Goal: Complete application form: Complete application form

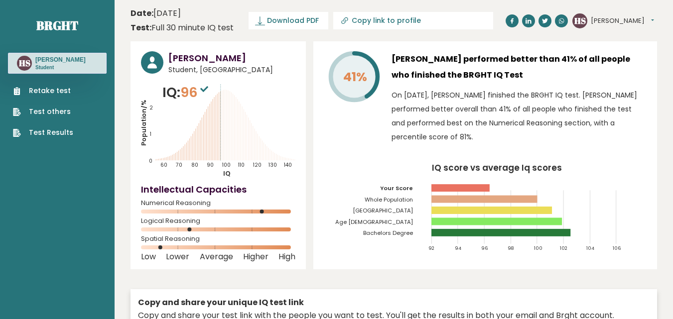
click at [53, 88] on link "Retake test" at bounding box center [43, 91] width 60 height 10
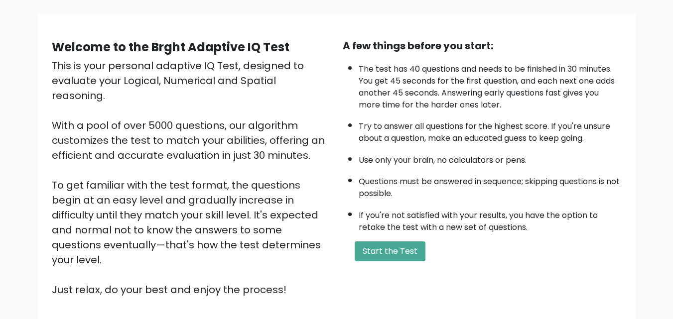
scroll to position [50, 0]
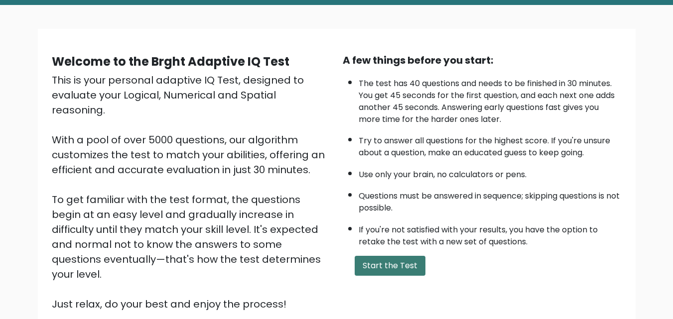
click at [386, 270] on button "Start the Test" at bounding box center [390, 266] width 71 height 20
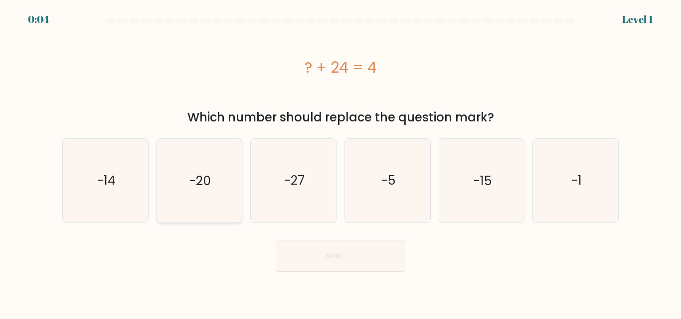
click at [201, 186] on text "-20" at bounding box center [199, 180] width 21 height 17
click at [340, 162] on input "b. -20" at bounding box center [340, 161] width 0 height 2
radio input "true"
click at [339, 256] on button "Next" at bounding box center [340, 256] width 130 height 32
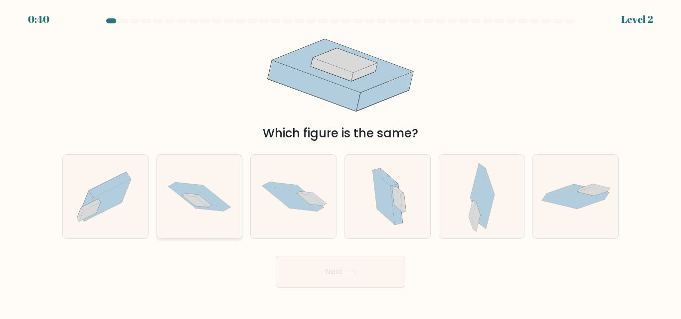
click at [202, 203] on icon at bounding box center [195, 201] width 26 height 12
click at [340, 162] on input "b." at bounding box center [340, 161] width 0 height 2
radio input "true"
click at [329, 270] on button "Next" at bounding box center [340, 272] width 130 height 32
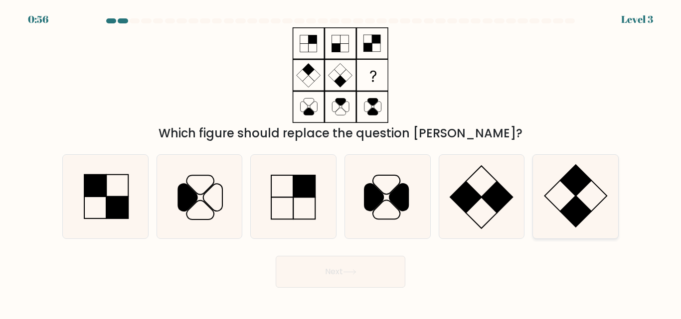
click at [577, 199] on rect at bounding box center [575, 211] width 31 height 31
click at [341, 162] on input "f." at bounding box center [340, 161] width 0 height 2
radio input "true"
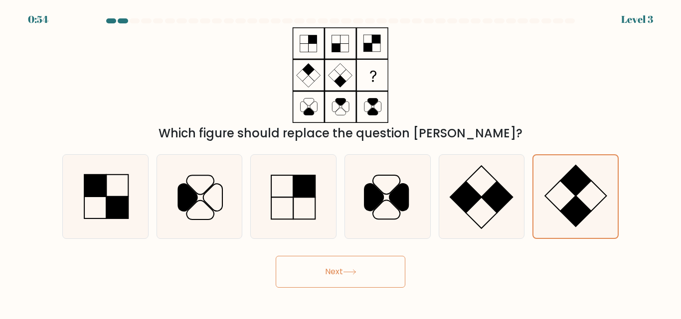
click at [336, 273] on button "Next" at bounding box center [340, 272] width 130 height 32
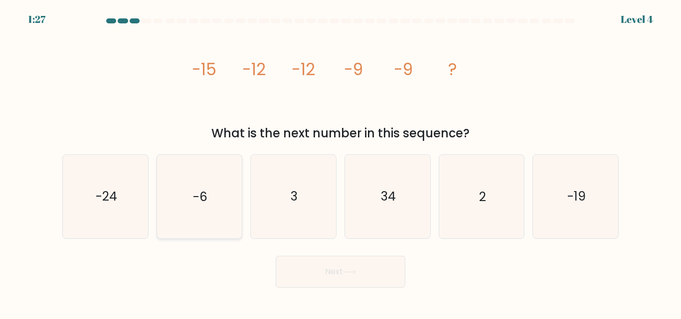
click at [204, 207] on icon "-6" at bounding box center [198, 196] width 83 height 83
click at [340, 162] on input "b. -6" at bounding box center [340, 161] width 0 height 2
radio input "true"
click at [345, 273] on button "Next" at bounding box center [340, 272] width 130 height 32
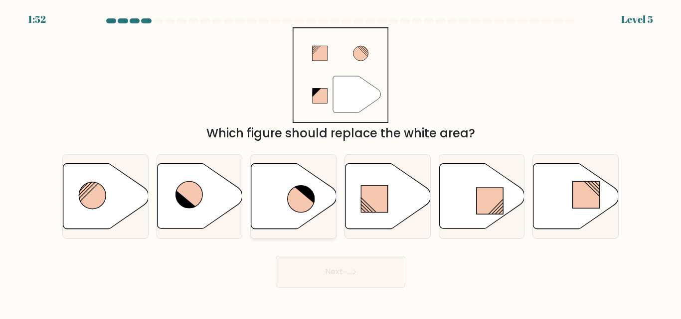
click at [303, 200] on icon at bounding box center [300, 199] width 27 height 27
click at [340, 162] on input "c." at bounding box center [340, 161] width 0 height 2
radio input "true"
click at [363, 273] on button "Next" at bounding box center [340, 272] width 130 height 32
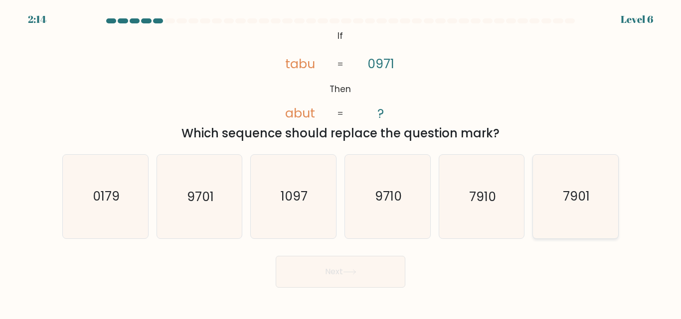
click at [599, 208] on icon "7901" at bounding box center [575, 196] width 83 height 83
click at [341, 162] on input "f. 7901" at bounding box center [340, 161] width 0 height 2
radio input "true"
click at [335, 273] on button "Next" at bounding box center [340, 272] width 130 height 32
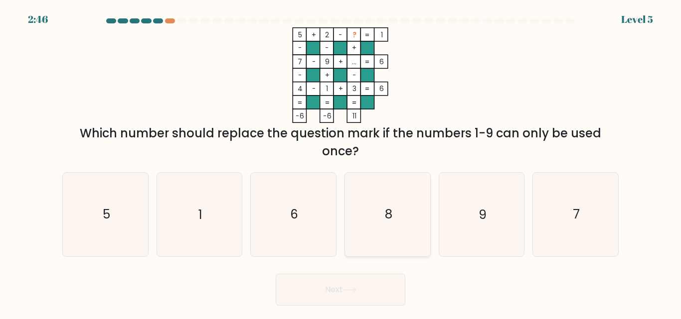
click at [400, 235] on icon "8" at bounding box center [387, 214] width 83 height 83
click at [341, 162] on input "d. 8" at bounding box center [340, 161] width 0 height 2
radio input "true"
click at [347, 290] on icon at bounding box center [349, 290] width 12 height 4
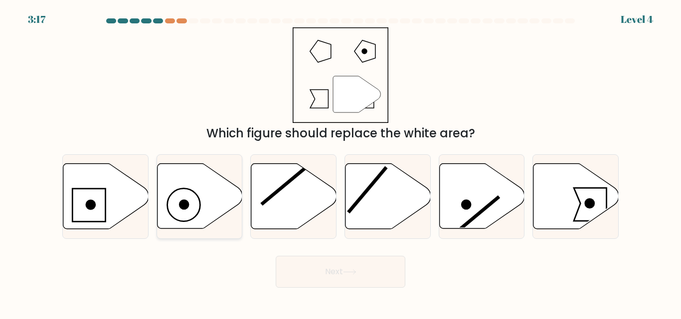
click at [218, 210] on icon at bounding box center [199, 196] width 85 height 65
click at [340, 162] on input "b." at bounding box center [340, 161] width 0 height 2
radio input "true"
click at [353, 274] on icon at bounding box center [349, 272] width 13 height 5
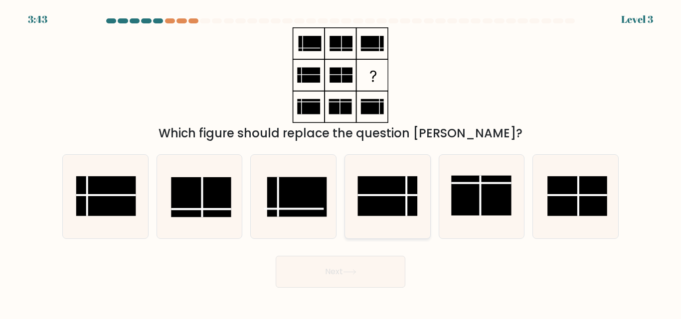
click at [396, 202] on rect at bounding box center [387, 197] width 60 height 40
click at [341, 162] on input "d." at bounding box center [340, 161] width 0 height 2
radio input "true"
click at [360, 268] on button "Next" at bounding box center [340, 272] width 130 height 32
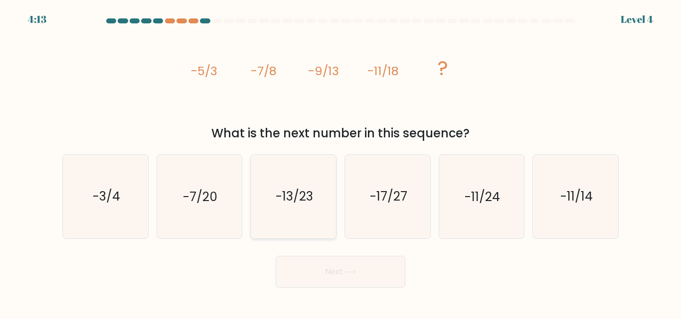
click at [298, 204] on text "-13/23" at bounding box center [293, 196] width 37 height 17
click at [340, 162] on input "c. -13/23" at bounding box center [340, 161] width 0 height 2
radio input "true"
click at [346, 268] on button "Next" at bounding box center [340, 272] width 130 height 32
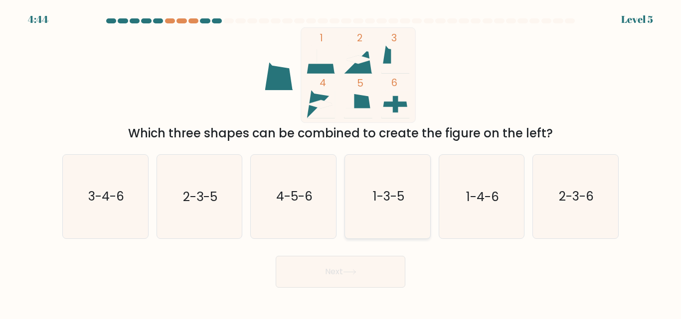
click at [388, 215] on icon "1-3-5" at bounding box center [387, 196] width 83 height 83
click at [341, 162] on input "d. 1-3-5" at bounding box center [340, 161] width 0 height 2
radio input "true"
click at [344, 273] on button "Next" at bounding box center [340, 272] width 130 height 32
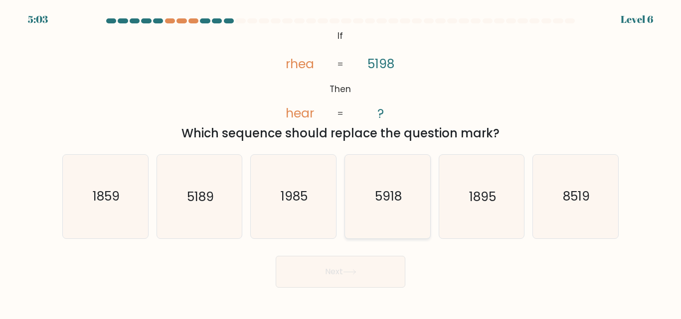
click at [399, 211] on icon "5918" at bounding box center [387, 196] width 83 height 83
click at [356, 278] on button "Next" at bounding box center [340, 272] width 130 height 32
click at [397, 220] on icon "5918" at bounding box center [387, 196] width 83 height 83
click at [341, 162] on input "d. 5918" at bounding box center [340, 161] width 0 height 2
radio input "true"
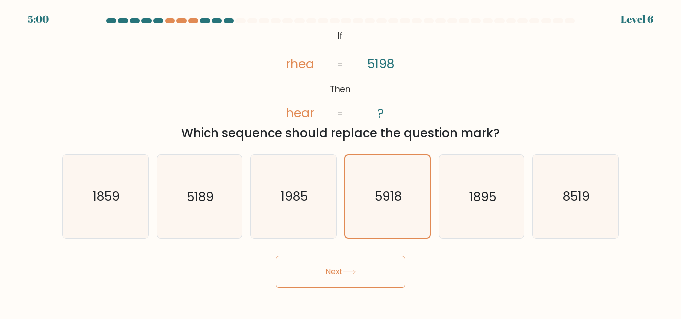
click at [343, 268] on button "Next" at bounding box center [340, 272] width 130 height 32
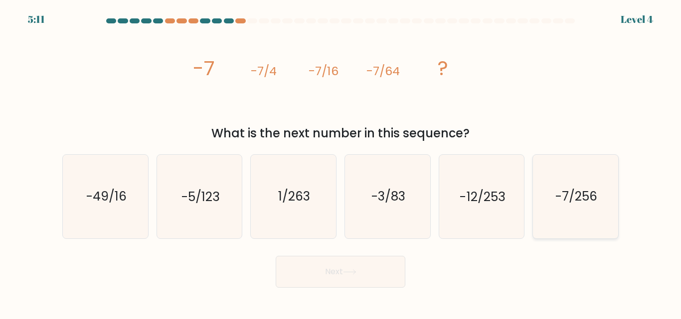
click at [577, 213] on icon "-7/256" at bounding box center [575, 196] width 83 height 83
click at [341, 162] on input "f. -7/256" at bounding box center [340, 161] width 0 height 2
radio input "true"
click at [345, 275] on button "Next" at bounding box center [340, 272] width 130 height 32
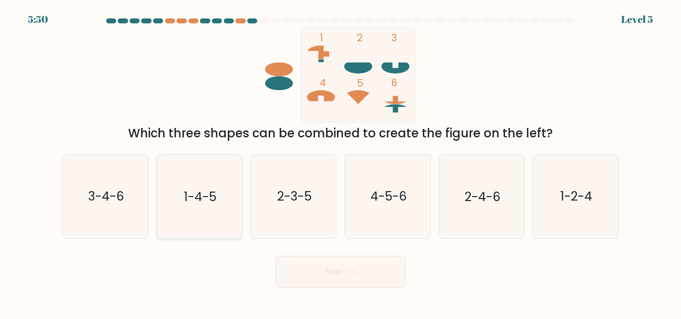
click at [205, 196] on text "1-4-5" at bounding box center [200, 196] width 32 height 17
click at [340, 162] on input "b. 1-4-5" at bounding box center [340, 161] width 0 height 2
radio input "true"
click at [356, 270] on icon at bounding box center [349, 272] width 13 height 5
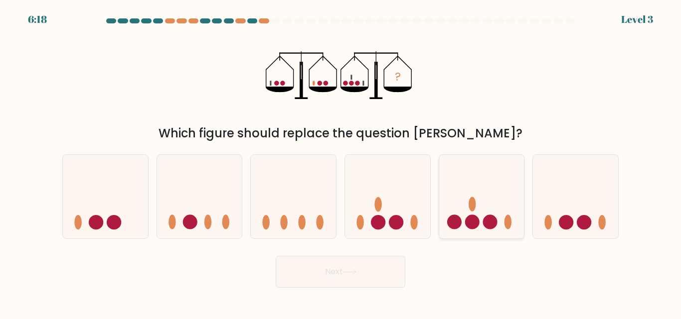
click at [488, 227] on circle at bounding box center [489, 222] width 14 height 14
click at [341, 162] on input "e." at bounding box center [340, 161] width 0 height 2
radio input "true"
click at [316, 274] on button "Next" at bounding box center [340, 272] width 130 height 32
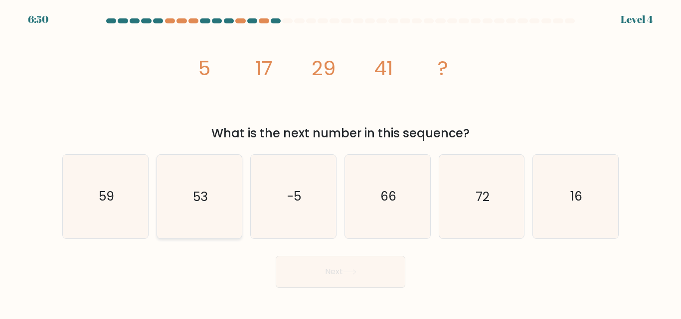
click at [204, 222] on icon "53" at bounding box center [198, 196] width 83 height 83
click at [340, 162] on input "b. 53" at bounding box center [340, 161] width 0 height 2
radio input "true"
click at [367, 271] on button "Next" at bounding box center [340, 272] width 130 height 32
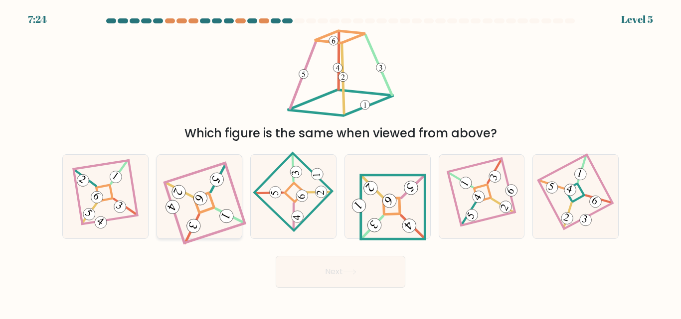
click at [232, 224] on icon at bounding box center [199, 196] width 75 height 67
click at [340, 162] on input "b." at bounding box center [340, 161] width 0 height 2
radio input "true"
click at [381, 273] on button "Next" at bounding box center [340, 272] width 130 height 32
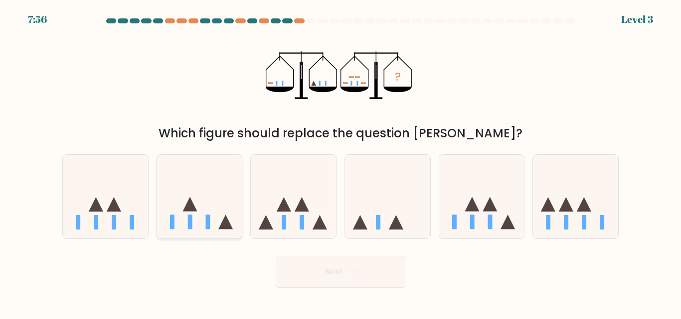
click at [223, 230] on icon at bounding box center [225, 222] width 14 height 14
click at [340, 162] on input "b." at bounding box center [340, 161] width 0 height 2
radio input "true"
click at [397, 279] on button "Next" at bounding box center [340, 272] width 130 height 32
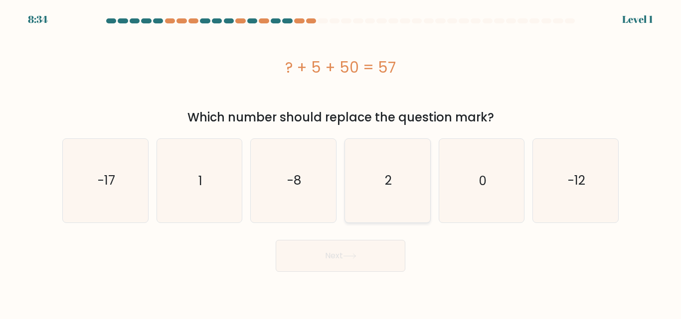
click at [405, 181] on icon "2" at bounding box center [387, 180] width 83 height 83
click at [341, 162] on input "d. 2" at bounding box center [340, 161] width 0 height 2
radio input "true"
click at [359, 262] on button "Next" at bounding box center [340, 256] width 130 height 32
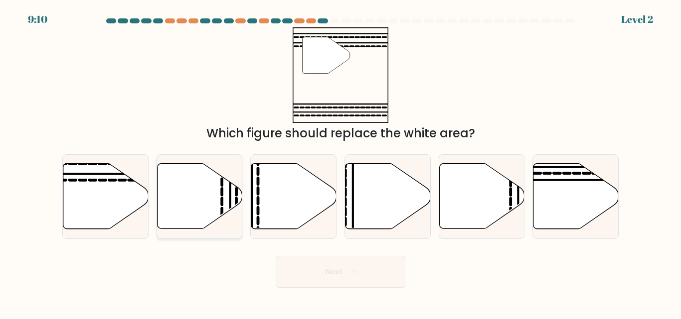
click at [202, 202] on icon at bounding box center [199, 196] width 85 height 65
click at [340, 162] on input "b." at bounding box center [340, 161] width 0 height 2
radio input "true"
click at [376, 272] on button "Next" at bounding box center [340, 272] width 130 height 32
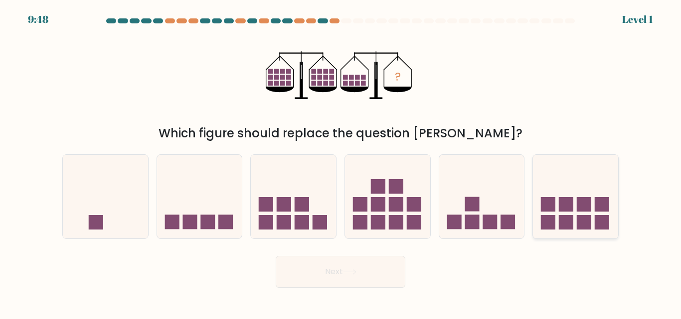
click at [593, 216] on icon at bounding box center [575, 196] width 85 height 70
click at [341, 162] on input "f." at bounding box center [340, 161] width 0 height 2
radio input "true"
click at [359, 281] on button "Next" at bounding box center [340, 272] width 130 height 32
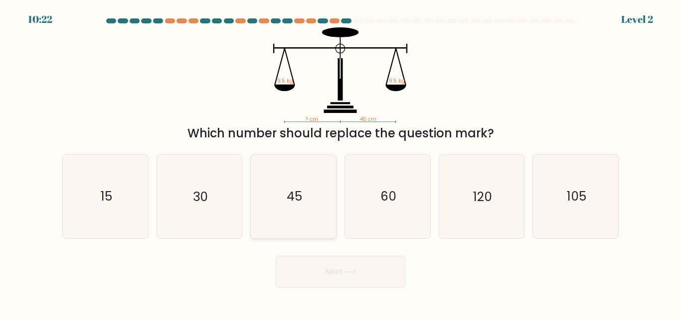
click at [303, 200] on icon "45" at bounding box center [293, 196] width 83 height 83
click at [340, 162] on input "c. 45" at bounding box center [340, 161] width 0 height 2
radio input "true"
click at [355, 274] on icon at bounding box center [349, 272] width 12 height 4
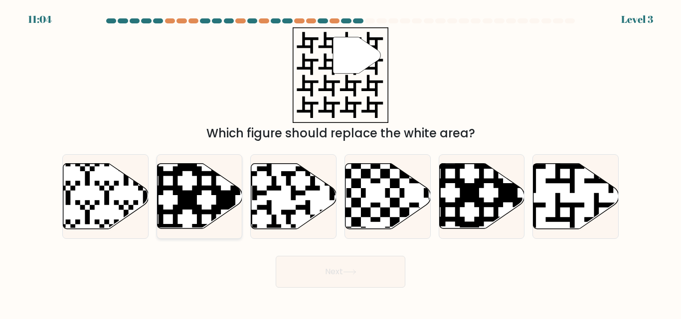
click at [209, 186] on icon at bounding box center [225, 162] width 154 height 154
click at [340, 162] on input "b." at bounding box center [340, 161] width 0 height 2
radio input "true"
click at [373, 274] on button "Next" at bounding box center [340, 272] width 130 height 32
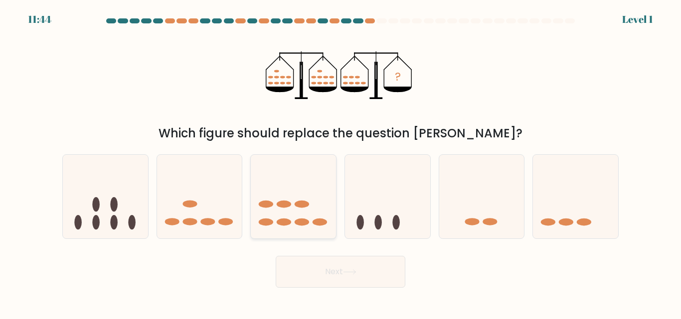
click at [299, 230] on icon at bounding box center [293, 196] width 85 height 70
click at [340, 162] on input "c." at bounding box center [340, 161] width 0 height 2
radio input "true"
click at [391, 271] on button "Next" at bounding box center [340, 272] width 130 height 32
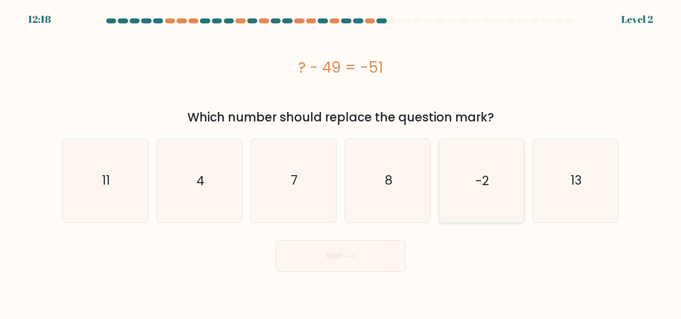
click at [494, 204] on icon "-2" at bounding box center [480, 180] width 83 height 83
click at [341, 162] on input "e. -2" at bounding box center [340, 161] width 0 height 2
radio input "true"
click at [355, 256] on icon at bounding box center [349, 256] width 12 height 4
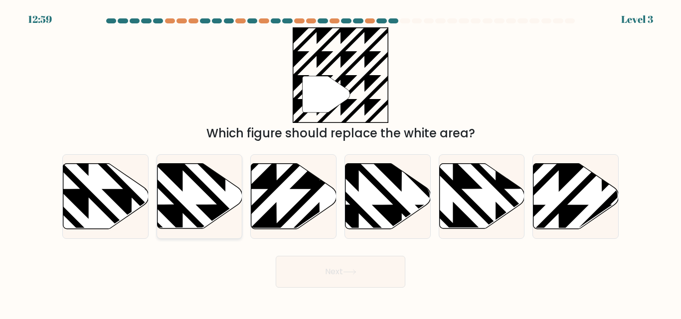
click at [177, 202] on icon at bounding box center [224, 162] width 171 height 171
click at [340, 162] on input "b." at bounding box center [340, 161] width 0 height 2
radio input "true"
click at [490, 198] on icon at bounding box center [481, 196] width 85 height 65
click at [341, 162] on input "e." at bounding box center [340, 161] width 0 height 2
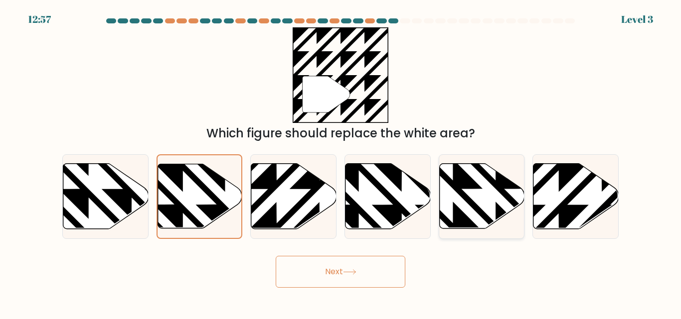
radio input "true"
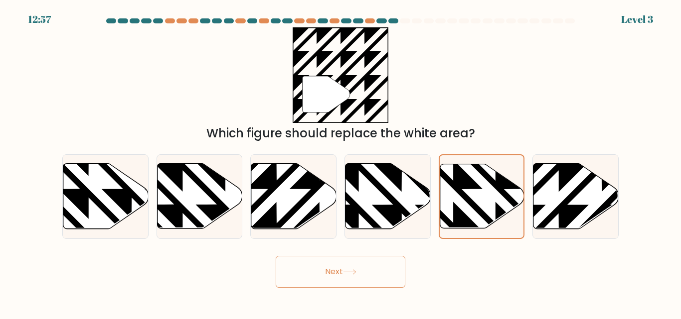
click at [360, 274] on button "Next" at bounding box center [340, 272] width 130 height 32
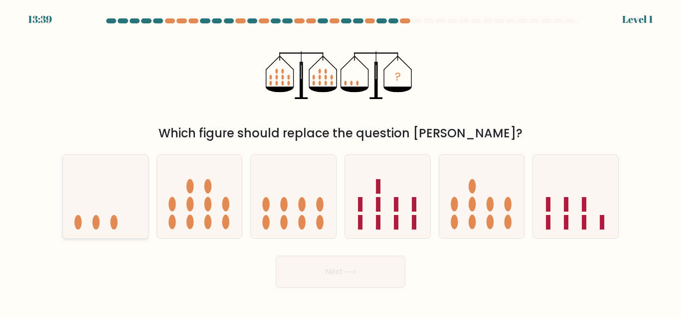
click at [99, 217] on icon at bounding box center [105, 196] width 85 height 70
click at [340, 162] on input "a." at bounding box center [340, 161] width 0 height 2
radio input "true"
click at [350, 275] on button "Next" at bounding box center [340, 272] width 130 height 32
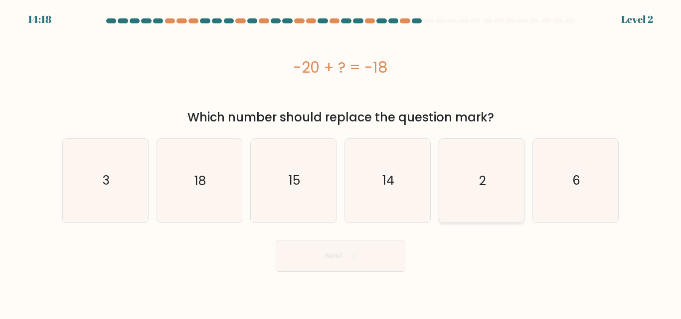
click at [501, 193] on icon "2" at bounding box center [480, 180] width 83 height 83
click at [341, 162] on input "e. 2" at bounding box center [340, 161] width 0 height 2
radio input "true"
click at [361, 258] on button "Next" at bounding box center [340, 256] width 130 height 32
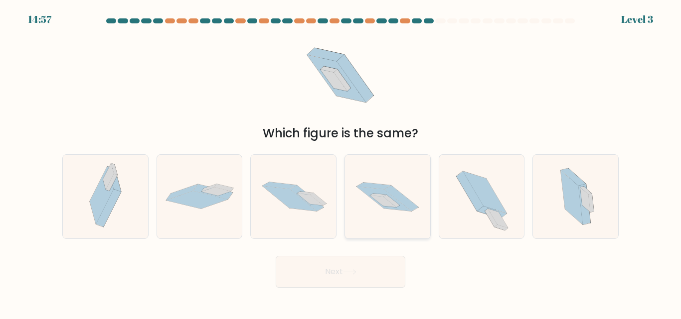
click at [390, 199] on icon at bounding box center [391, 201] width 16 height 12
click at [341, 162] on input "d." at bounding box center [340, 161] width 0 height 2
radio input "true"
click at [361, 271] on button "Next" at bounding box center [340, 272] width 130 height 32
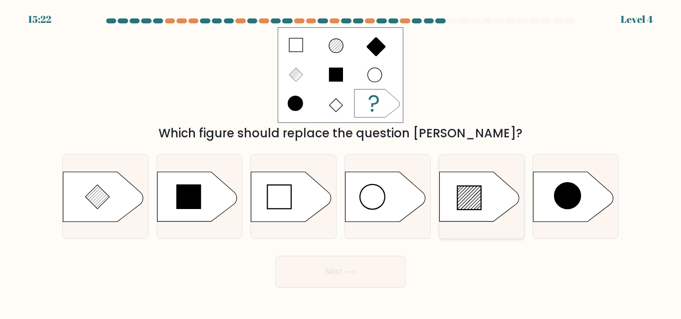
click at [471, 208] on icon at bounding box center [469, 198] width 24 height 24
click at [341, 162] on input "e." at bounding box center [340, 161] width 0 height 2
radio input "true"
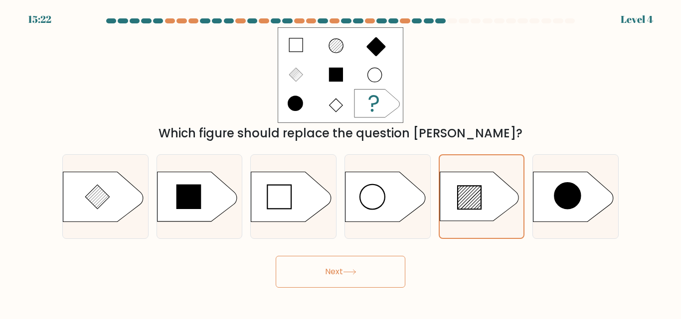
click at [356, 274] on icon at bounding box center [349, 272] width 13 height 5
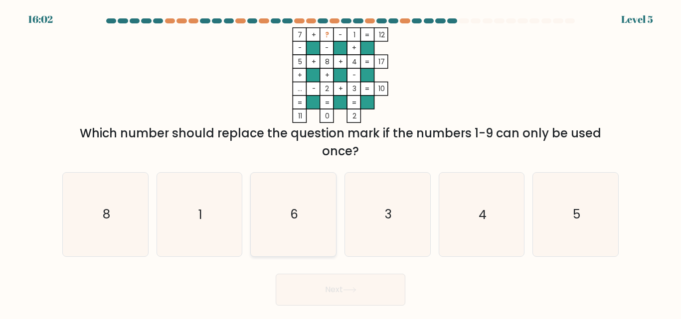
click at [304, 236] on icon "6" at bounding box center [293, 214] width 83 height 83
click at [340, 162] on input "c. 6" at bounding box center [340, 161] width 0 height 2
radio input "true"
click at [349, 289] on icon at bounding box center [349, 289] width 13 height 5
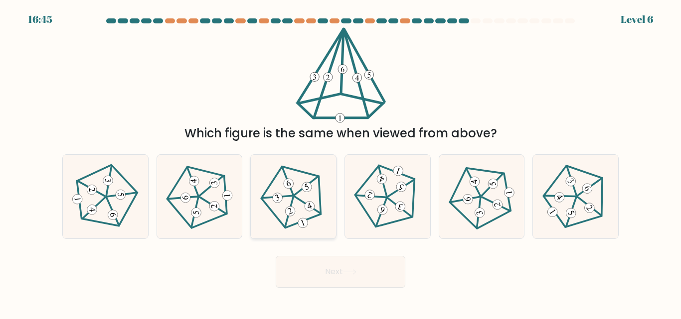
click at [290, 201] on icon at bounding box center [293, 196] width 67 height 67
click at [340, 162] on input "c." at bounding box center [340, 161] width 0 height 2
radio input "true"
click at [374, 266] on button "Next" at bounding box center [340, 272] width 130 height 32
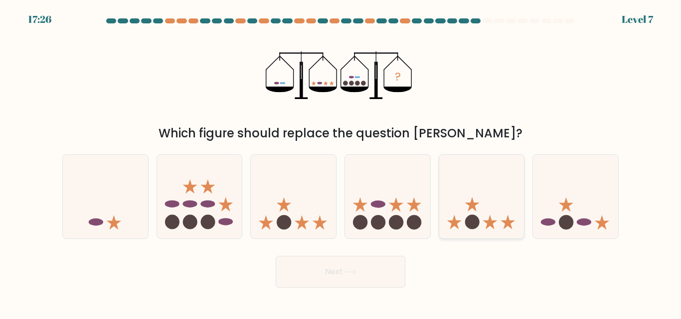
click at [474, 213] on icon at bounding box center [481, 196] width 85 height 70
click at [341, 162] on input "e." at bounding box center [340, 161] width 0 height 2
radio input "true"
click at [360, 275] on button "Next" at bounding box center [340, 272] width 130 height 32
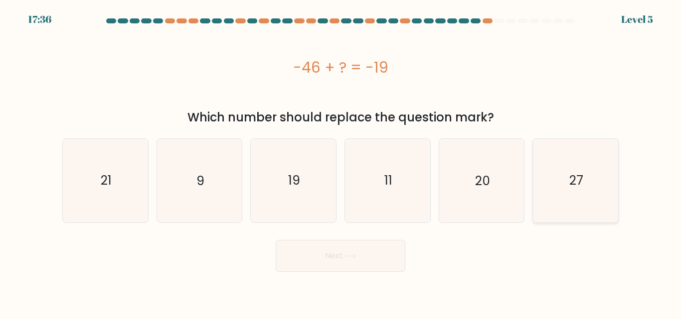
click at [579, 202] on icon "27" at bounding box center [575, 180] width 83 height 83
click at [341, 162] on input "f. 27" at bounding box center [340, 161] width 0 height 2
radio input "true"
click at [363, 253] on button "Next" at bounding box center [340, 256] width 130 height 32
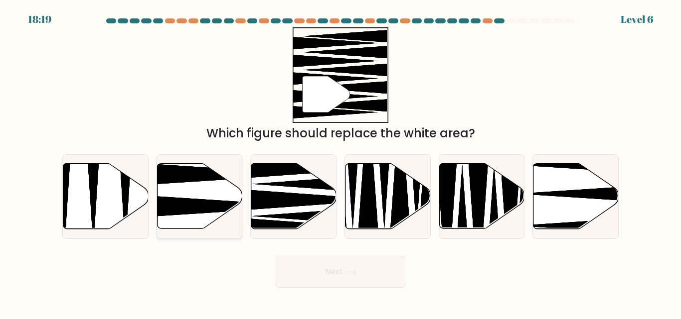
click at [182, 201] on icon at bounding box center [224, 207] width 169 height 22
click at [340, 162] on input "b." at bounding box center [340, 161] width 0 height 2
radio input "true"
click at [384, 266] on button "Next" at bounding box center [340, 272] width 130 height 32
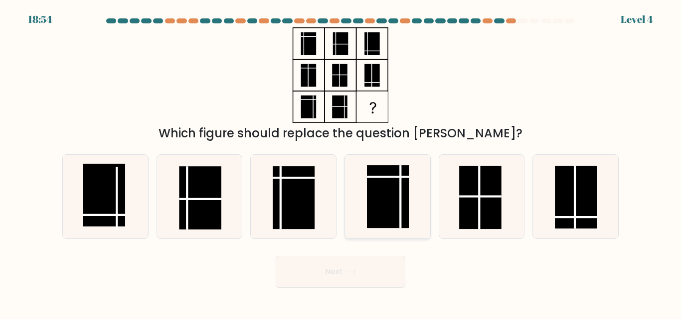
click at [392, 207] on rect at bounding box center [388, 197] width 42 height 63
click at [341, 162] on input "d." at bounding box center [340, 161] width 0 height 2
radio input "true"
click at [369, 271] on button "Next" at bounding box center [340, 272] width 130 height 32
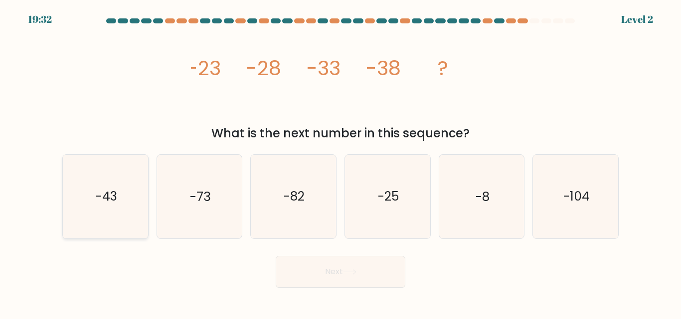
click at [91, 204] on icon "-43" at bounding box center [105, 196] width 83 height 83
click at [340, 162] on input "a. -43" at bounding box center [340, 161] width 0 height 2
radio input "true"
click at [338, 267] on button "Next" at bounding box center [340, 272] width 130 height 32
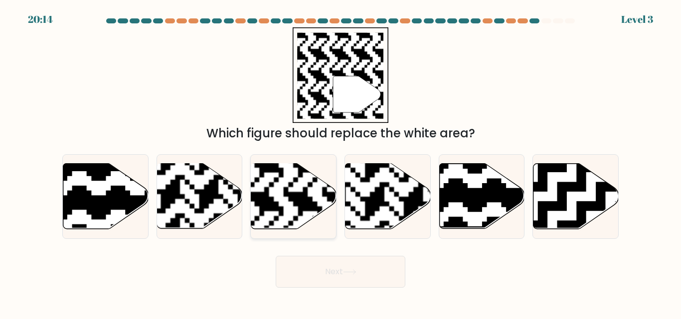
click at [295, 198] on rect at bounding box center [264, 163] width 154 height 154
click at [340, 162] on input "c." at bounding box center [340, 161] width 0 height 2
radio input "true"
click at [411, 196] on rect at bounding box center [413, 163] width 154 height 154
click at [341, 162] on input "d." at bounding box center [340, 161] width 0 height 2
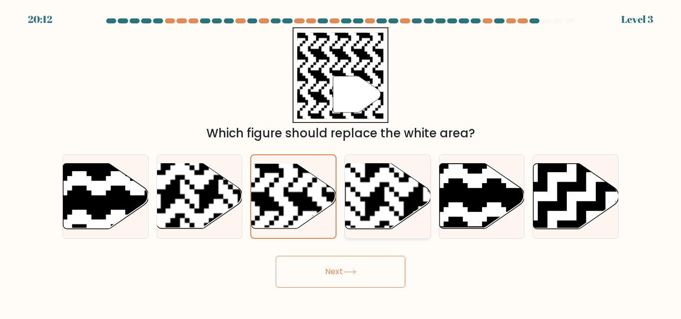
radio input "true"
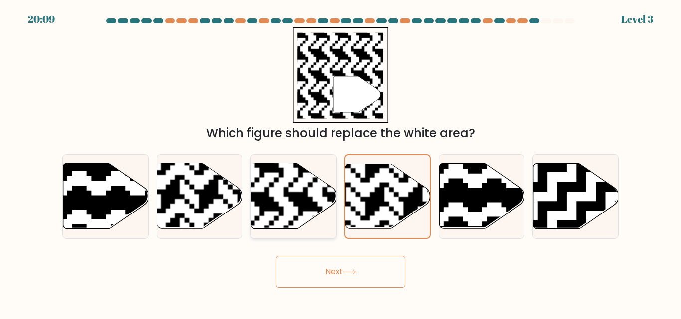
click at [293, 206] on rect at bounding box center [264, 163] width 154 height 154
click at [340, 162] on input "c." at bounding box center [340, 161] width 0 height 2
radio input "true"
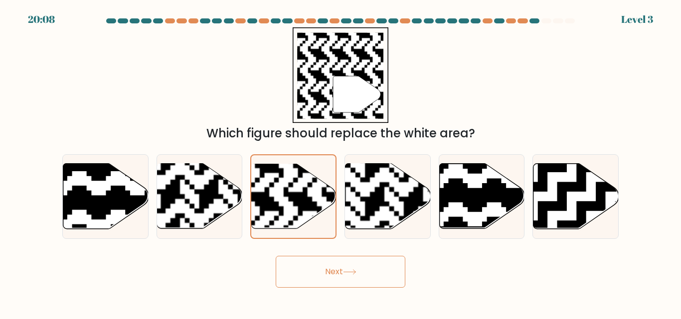
click at [366, 266] on button "Next" at bounding box center [340, 272] width 130 height 32
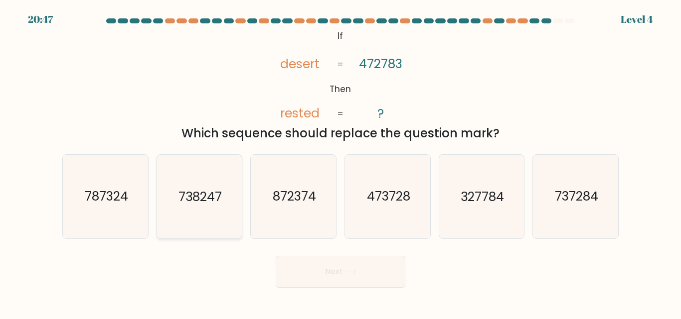
click at [202, 212] on icon "738247" at bounding box center [198, 196] width 83 height 83
click at [340, 162] on input "b. 738247" at bounding box center [340, 161] width 0 height 2
radio input "true"
click at [380, 275] on button "Next" at bounding box center [340, 272] width 130 height 32
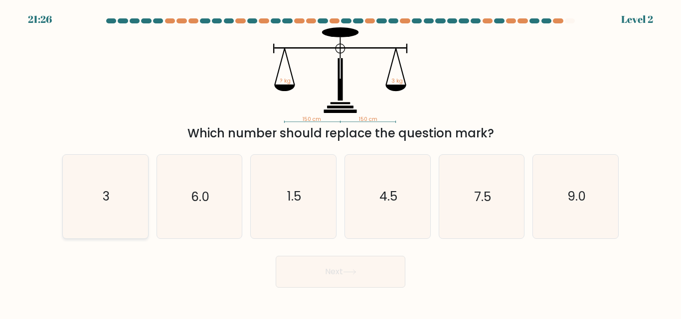
click at [115, 204] on icon "3" at bounding box center [105, 196] width 83 height 83
click at [340, 162] on input "a. 3" at bounding box center [340, 161] width 0 height 2
radio input "true"
click at [371, 279] on button "Next" at bounding box center [340, 272] width 130 height 32
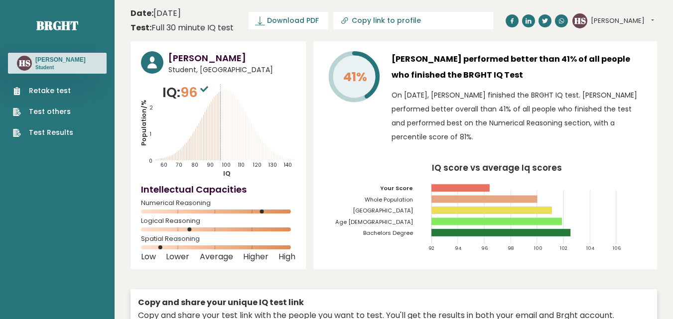
click at [604, 19] on button "Himanshu" at bounding box center [622, 21] width 63 height 10
click at [611, 81] on link "Logout" at bounding box center [616, 78] width 51 height 14
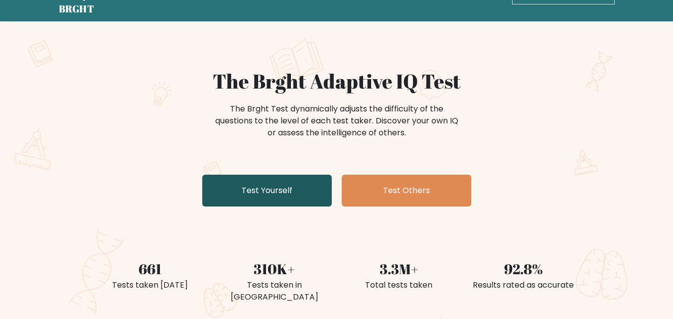
scroll to position [50, 0]
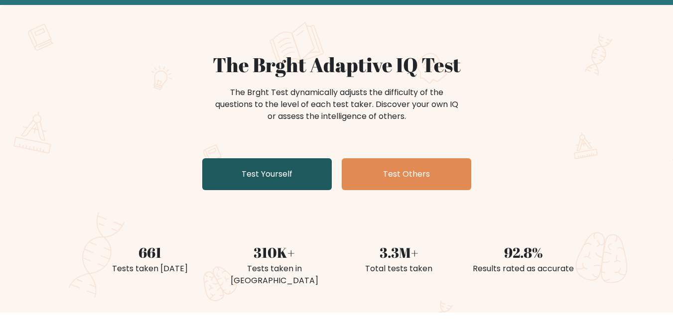
click at [288, 177] on link "Test Yourself" at bounding box center [267, 174] width 130 height 32
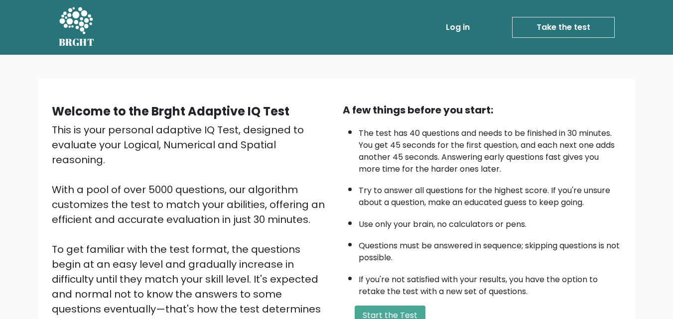
scroll to position [50, 0]
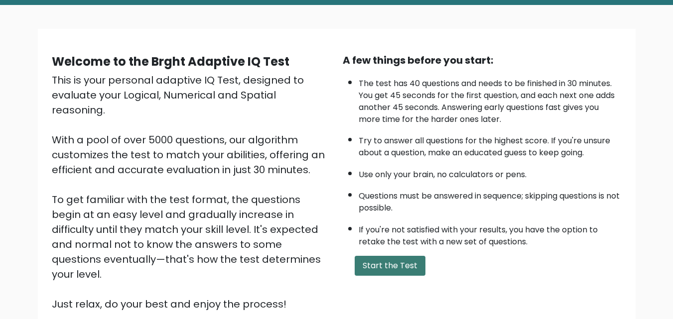
click at [390, 264] on button "Start the Test" at bounding box center [390, 266] width 71 height 20
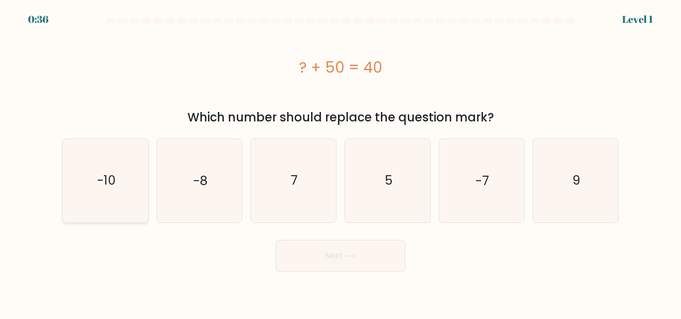
click at [131, 198] on icon "-10" at bounding box center [105, 180] width 83 height 83
click at [340, 162] on input "a. -10" at bounding box center [340, 161] width 0 height 2
radio input "true"
click at [376, 261] on button "Next" at bounding box center [340, 256] width 130 height 32
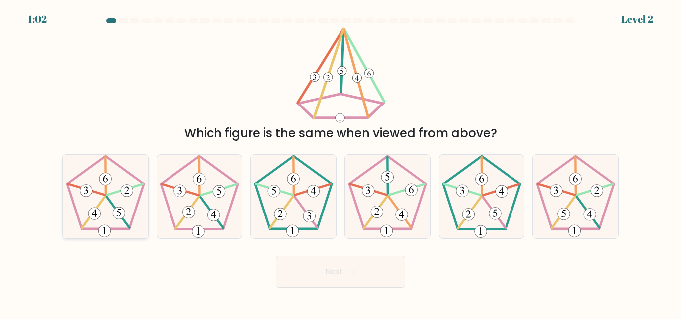
click at [97, 182] on icon at bounding box center [105, 196] width 83 height 83
click at [340, 162] on input "a." at bounding box center [340, 161] width 0 height 2
radio input "true"
click at [379, 276] on button "Next" at bounding box center [340, 272] width 130 height 32
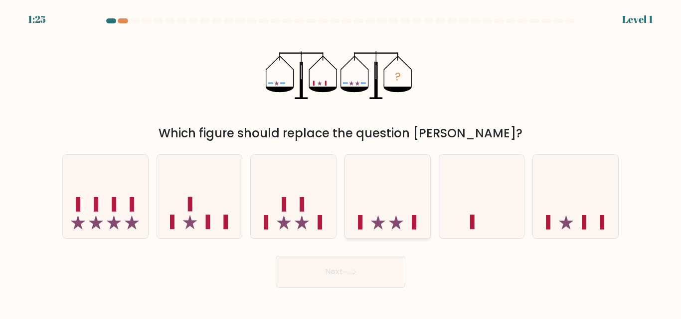
click at [387, 223] on icon at bounding box center [387, 196] width 85 height 70
click at [341, 162] on input "d." at bounding box center [340, 161] width 0 height 2
radio input "true"
click at [372, 271] on button "Next" at bounding box center [340, 272] width 130 height 32
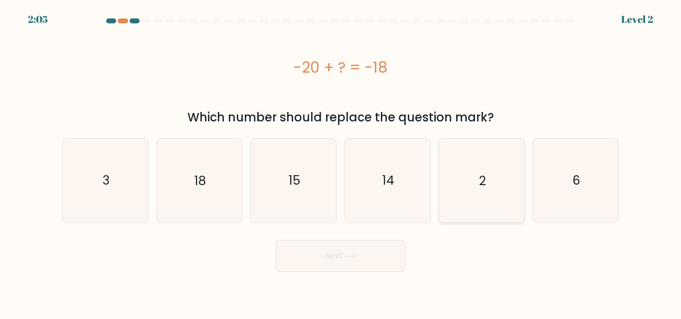
click at [495, 196] on icon "2" at bounding box center [480, 180] width 83 height 83
click at [341, 162] on input "e. 2" at bounding box center [340, 161] width 0 height 2
radio input "true"
click at [347, 259] on button "Next" at bounding box center [340, 256] width 130 height 32
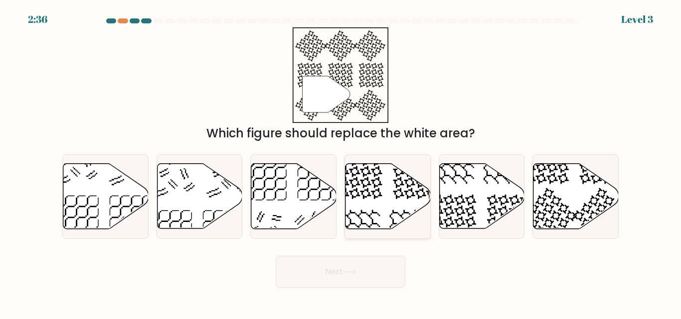
click at [402, 205] on icon at bounding box center [387, 196] width 85 height 65
click at [341, 162] on input "d." at bounding box center [340, 161] width 0 height 2
radio input "true"
click at [365, 268] on button "Next" at bounding box center [340, 272] width 130 height 32
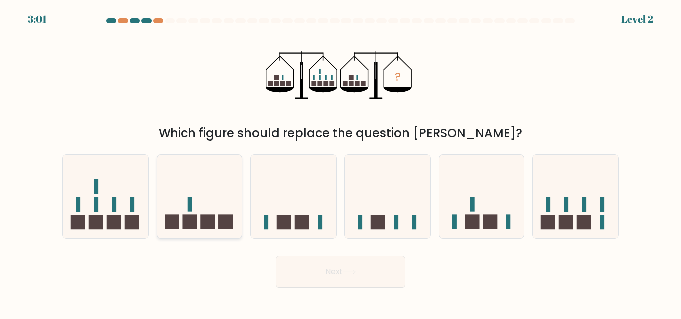
click at [202, 209] on icon at bounding box center [199, 196] width 85 height 70
click at [340, 162] on input "b." at bounding box center [340, 161] width 0 height 2
radio input "true"
click at [575, 216] on icon at bounding box center [575, 196] width 85 height 70
click at [341, 162] on input "f." at bounding box center [340, 161] width 0 height 2
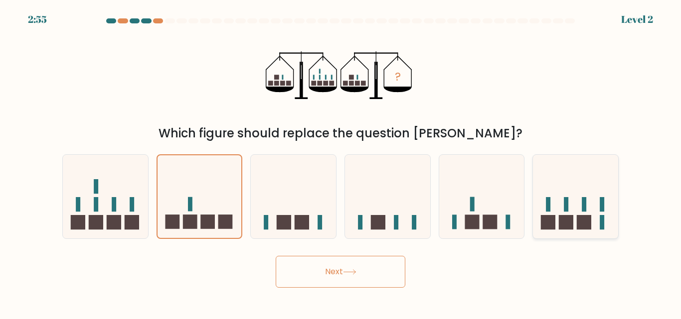
radio input "true"
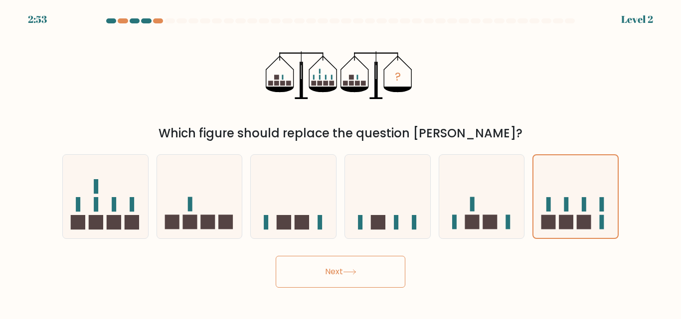
click at [377, 282] on button "Next" at bounding box center [340, 272] width 130 height 32
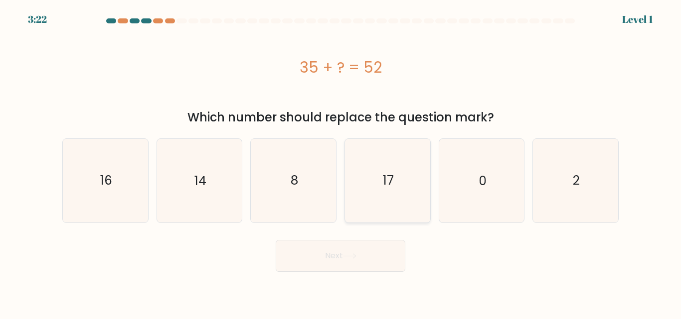
click at [389, 193] on icon "17" at bounding box center [387, 180] width 83 height 83
click at [341, 162] on input "d. 17" at bounding box center [340, 161] width 0 height 2
radio input "true"
click at [359, 259] on button "Next" at bounding box center [340, 256] width 130 height 32
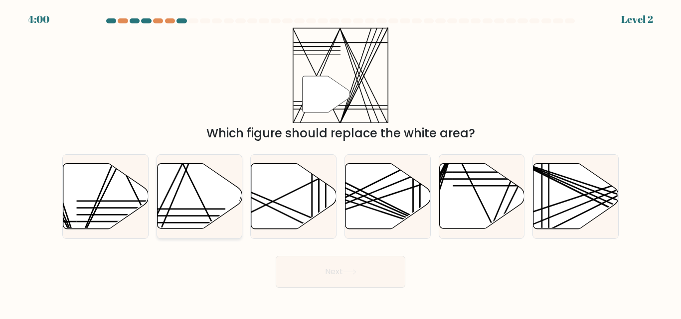
click at [197, 205] on icon at bounding box center [199, 196] width 85 height 65
click at [340, 162] on input "b." at bounding box center [340, 161] width 0 height 2
radio input "true"
click at [364, 264] on button "Next" at bounding box center [340, 272] width 130 height 32
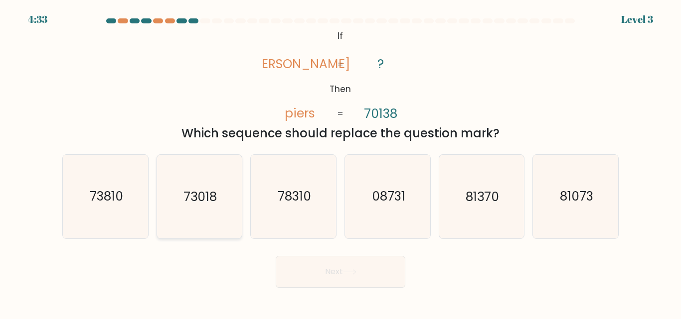
click at [212, 217] on icon "73018" at bounding box center [198, 196] width 83 height 83
click at [340, 162] on input "b. 73018" at bounding box center [340, 161] width 0 height 2
radio input "true"
click at [344, 271] on button "Next" at bounding box center [340, 272] width 130 height 32
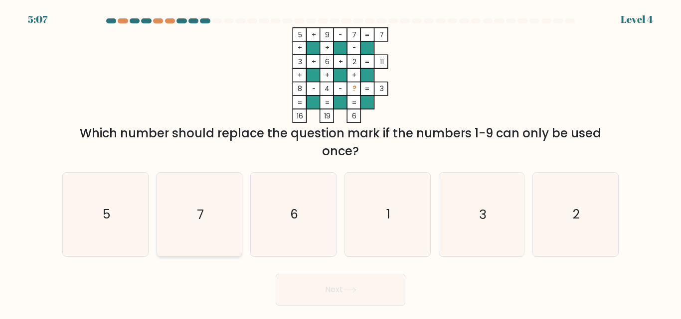
click at [223, 229] on icon "7" at bounding box center [198, 214] width 83 height 83
click at [340, 162] on input "b. 7" at bounding box center [340, 161] width 0 height 2
radio input "true"
click at [352, 288] on icon at bounding box center [349, 289] width 13 height 5
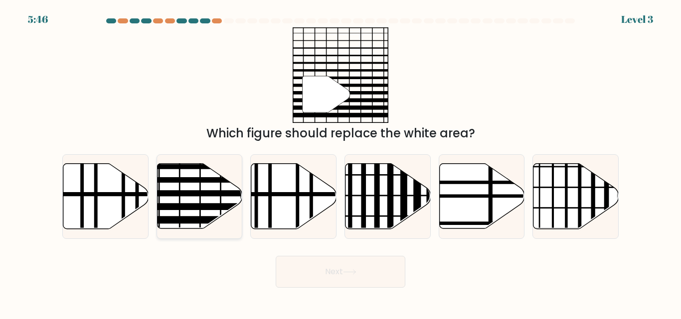
click at [196, 207] on line at bounding box center [224, 207] width 171 height 0
click at [340, 162] on input "b." at bounding box center [340, 161] width 0 height 2
radio input "true"
click at [332, 271] on button "Next" at bounding box center [340, 272] width 130 height 32
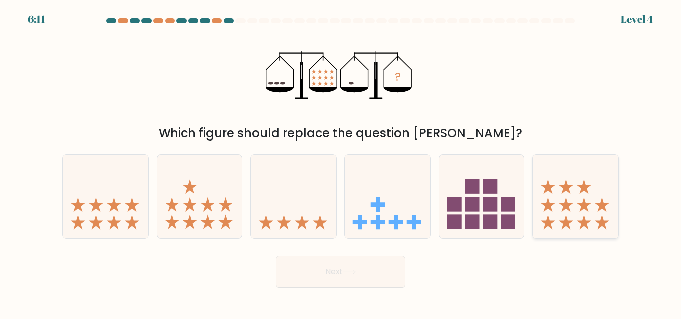
click at [570, 208] on icon at bounding box center [575, 196] width 85 height 70
click at [341, 162] on input "f." at bounding box center [340, 161] width 0 height 2
radio input "true"
click at [336, 272] on button "Next" at bounding box center [340, 272] width 130 height 32
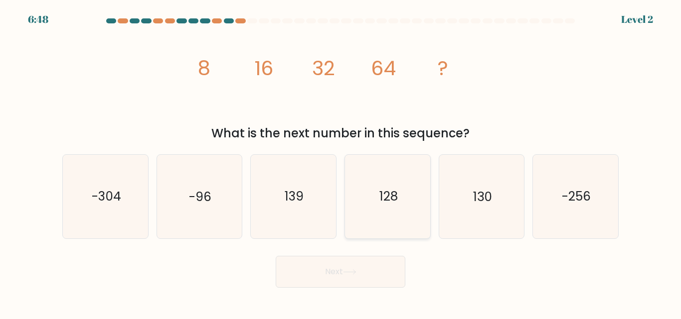
click at [390, 205] on text "128" at bounding box center [388, 196] width 18 height 17
click at [341, 162] on input "d. 128" at bounding box center [340, 161] width 0 height 2
radio input "true"
click at [361, 272] on button "Next" at bounding box center [340, 272] width 130 height 32
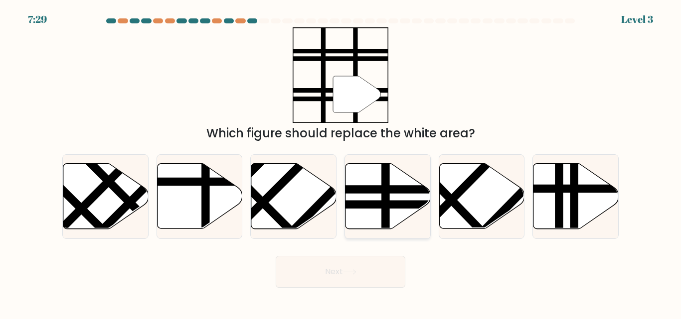
click at [402, 205] on line at bounding box center [358, 205] width 171 height 0
click at [341, 162] on input "d." at bounding box center [340, 161] width 0 height 2
radio input "true"
click at [374, 264] on button "Next" at bounding box center [340, 272] width 130 height 32
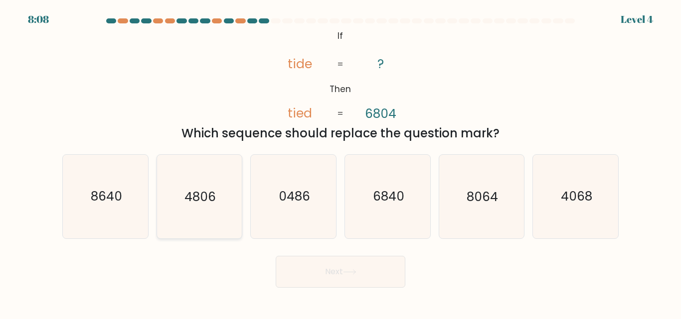
click at [198, 204] on text "4806" at bounding box center [199, 196] width 31 height 17
click at [340, 162] on input "b. 4806" at bounding box center [340, 161] width 0 height 2
radio input "true"
click at [346, 270] on icon at bounding box center [349, 272] width 13 height 5
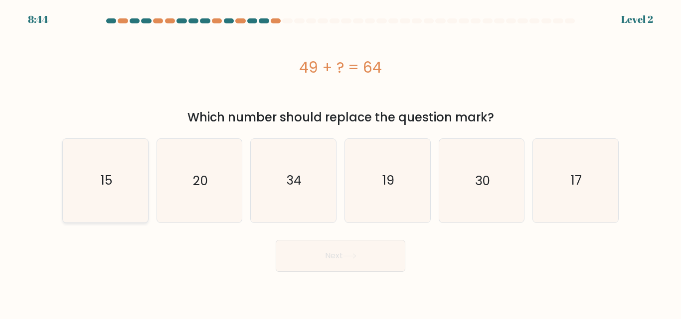
click at [93, 188] on icon "15" at bounding box center [105, 180] width 83 height 83
click at [340, 162] on input "a. 15" at bounding box center [340, 161] width 0 height 2
radio input "true"
click at [371, 259] on button "Next" at bounding box center [340, 256] width 130 height 32
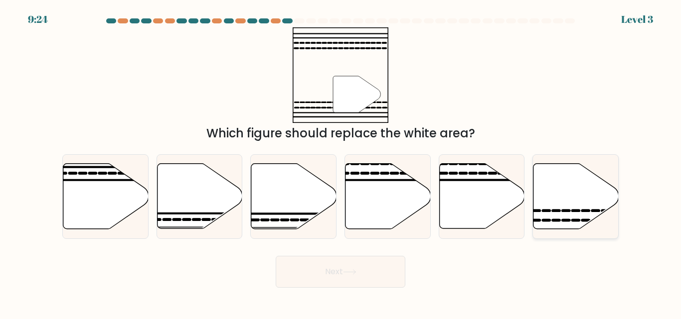
click at [560, 222] on icon at bounding box center [575, 196] width 85 height 65
click at [341, 162] on input "f." at bounding box center [340, 161] width 0 height 2
radio input "true"
click at [337, 268] on button "Next" at bounding box center [340, 272] width 130 height 32
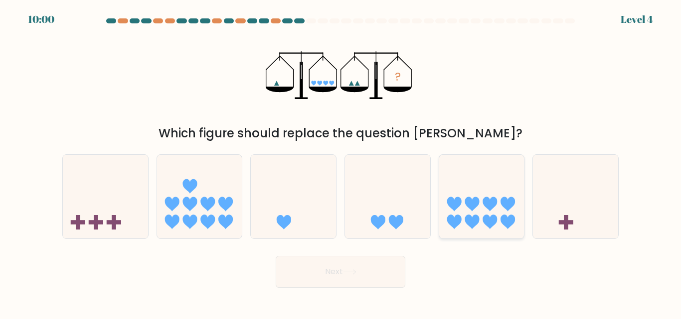
click at [473, 215] on icon at bounding box center [481, 196] width 85 height 70
click at [341, 162] on input "e." at bounding box center [340, 161] width 0 height 2
radio input "true"
click at [336, 271] on button "Next" at bounding box center [340, 272] width 130 height 32
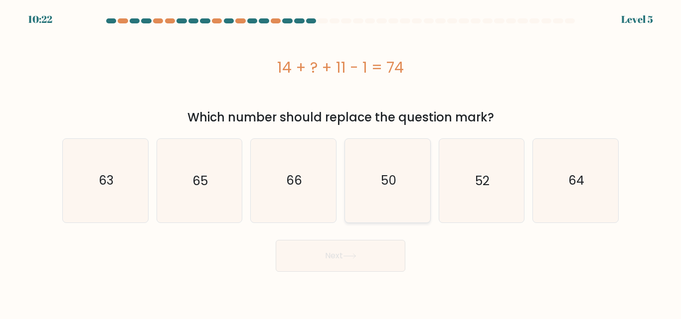
click at [390, 188] on text "50" at bounding box center [387, 180] width 15 height 17
click at [341, 162] on input "d. 50" at bounding box center [340, 161] width 0 height 2
radio input "true"
click at [378, 262] on button "Next" at bounding box center [340, 256] width 130 height 32
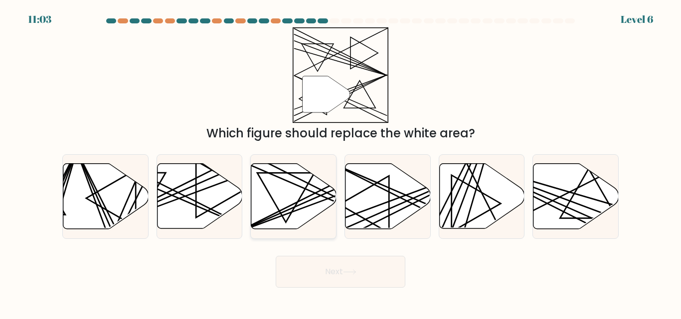
click at [287, 213] on icon at bounding box center [293, 196] width 85 height 65
click at [340, 162] on input "c." at bounding box center [340, 161] width 0 height 2
radio input "true"
click at [372, 263] on button "Next" at bounding box center [340, 272] width 130 height 32
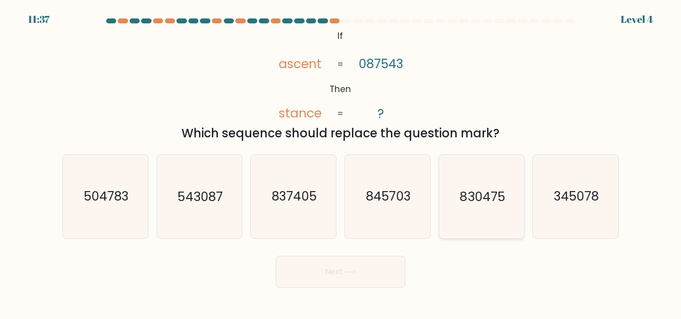
click at [507, 212] on icon "830475" at bounding box center [480, 196] width 83 height 83
click at [341, 162] on input "e. 830475" at bounding box center [340, 161] width 0 height 2
radio input "true"
click at [358, 267] on button "Next" at bounding box center [340, 272] width 130 height 32
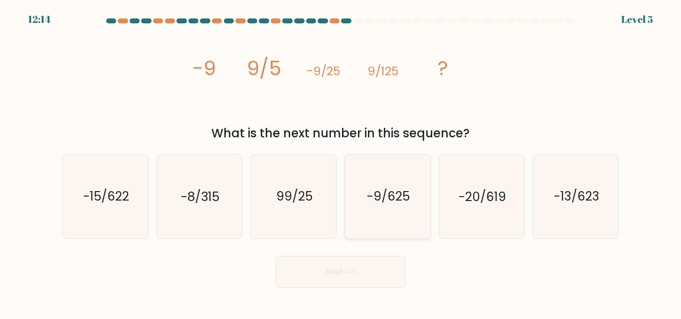
click at [386, 213] on icon "-9/625" at bounding box center [387, 196] width 83 height 83
click at [341, 162] on input "d. -9/625" at bounding box center [340, 161] width 0 height 2
radio input "true"
click at [353, 280] on button "Next" at bounding box center [340, 272] width 130 height 32
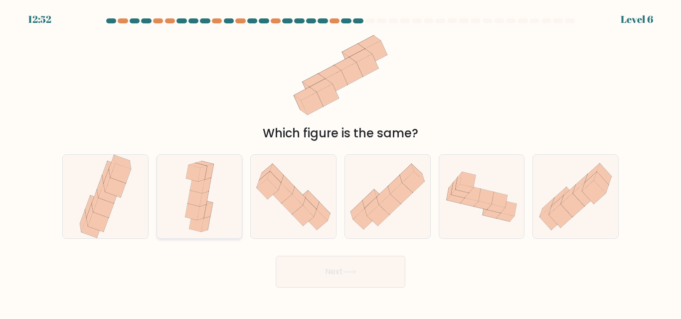
click at [200, 196] on icon at bounding box center [195, 198] width 14 height 16
click at [340, 162] on input "b." at bounding box center [340, 161] width 0 height 2
radio input "true"
click at [367, 275] on button "Next" at bounding box center [340, 272] width 130 height 32
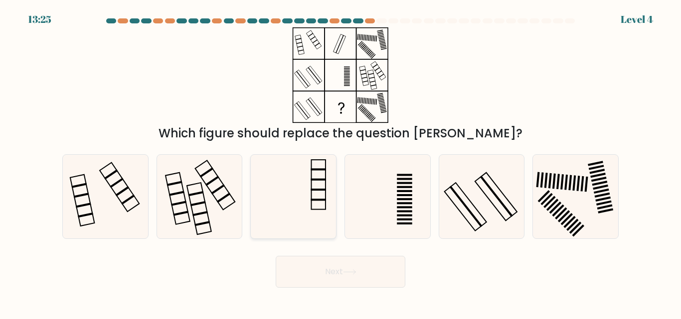
click at [332, 198] on icon at bounding box center [293, 196] width 83 height 83
click at [340, 162] on input "c." at bounding box center [340, 161] width 0 height 2
radio input "true"
click at [356, 271] on icon at bounding box center [349, 272] width 13 height 5
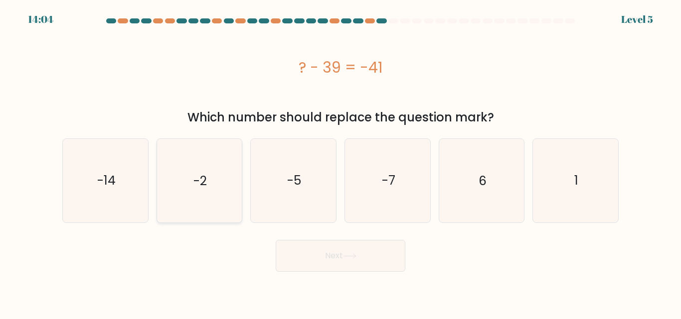
click at [221, 197] on icon "-2" at bounding box center [198, 180] width 83 height 83
click at [340, 162] on input "b. -2" at bounding box center [340, 161] width 0 height 2
radio input "true"
click at [343, 253] on button "Next" at bounding box center [340, 256] width 130 height 32
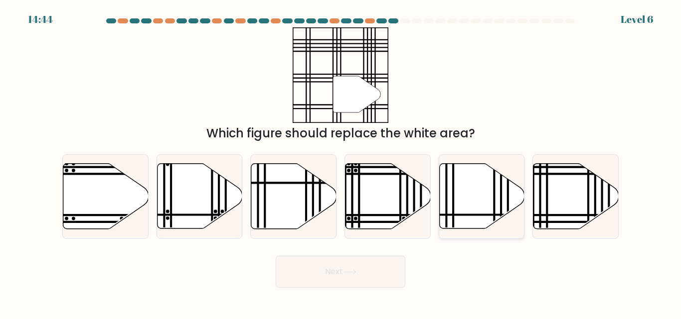
click at [488, 214] on icon at bounding box center [481, 196] width 85 height 65
click at [341, 162] on input "e." at bounding box center [340, 161] width 0 height 2
radio input "true"
click at [338, 274] on button "Next" at bounding box center [340, 272] width 130 height 32
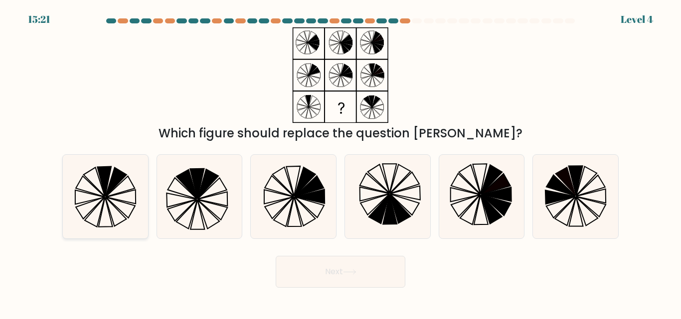
click at [119, 183] on icon at bounding box center [116, 182] width 21 height 29
click at [340, 162] on input "a." at bounding box center [340, 161] width 0 height 2
radio input "true"
click at [386, 277] on button "Next" at bounding box center [340, 272] width 130 height 32
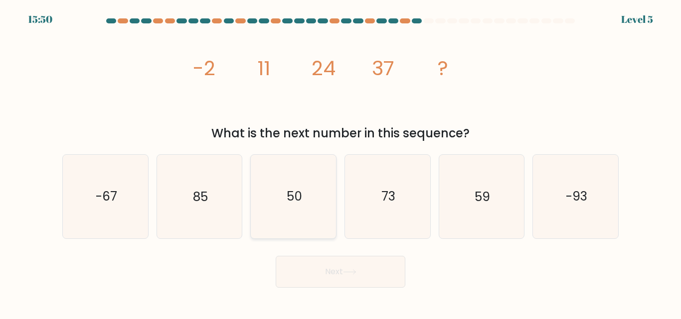
click at [305, 198] on icon "50" at bounding box center [293, 196] width 83 height 83
click at [340, 162] on input "c. 50" at bounding box center [340, 161] width 0 height 2
radio input "true"
click at [373, 274] on button "Next" at bounding box center [340, 272] width 130 height 32
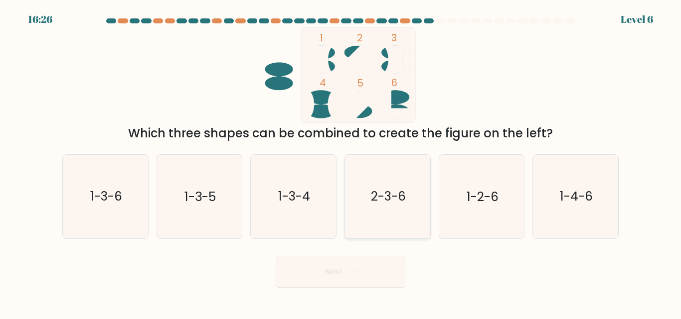
click at [388, 210] on icon "2-3-6" at bounding box center [387, 196] width 83 height 83
click at [341, 162] on input "d. 2-3-6" at bounding box center [340, 161] width 0 height 2
radio input "true"
click at [360, 272] on button "Next" at bounding box center [340, 272] width 130 height 32
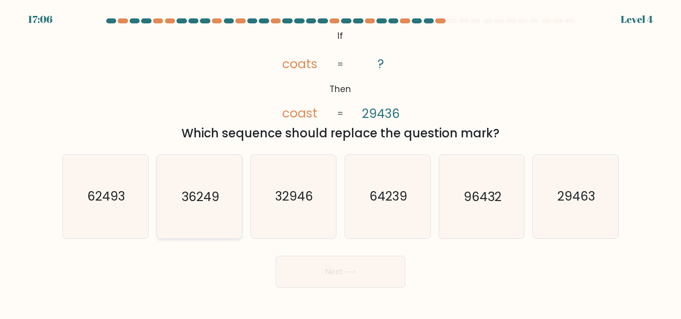
click at [218, 213] on icon "36249" at bounding box center [198, 196] width 83 height 83
click at [340, 162] on input "b. 36249" at bounding box center [340, 161] width 0 height 2
radio input "true"
click at [372, 270] on button "Next" at bounding box center [340, 272] width 130 height 32
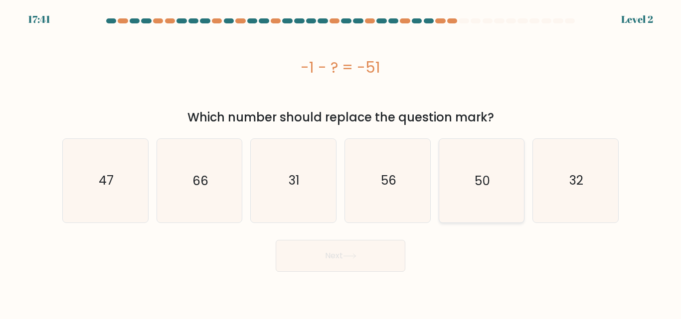
click at [482, 199] on icon "50" at bounding box center [480, 180] width 83 height 83
click at [341, 162] on input "e. 50" at bounding box center [340, 161] width 0 height 2
radio input "true"
click at [379, 257] on button "Next" at bounding box center [340, 256] width 130 height 32
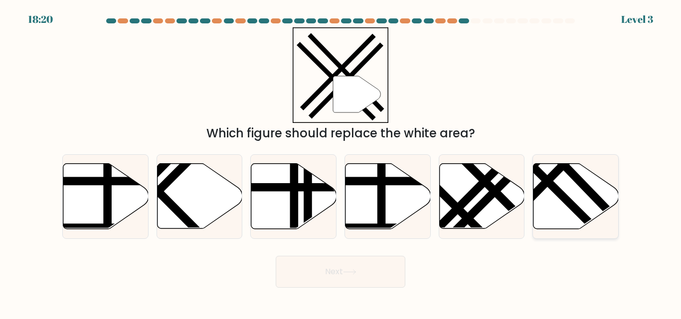
click at [574, 199] on icon at bounding box center [575, 196] width 85 height 65
click at [341, 162] on input "f." at bounding box center [340, 161] width 0 height 2
radio input "true"
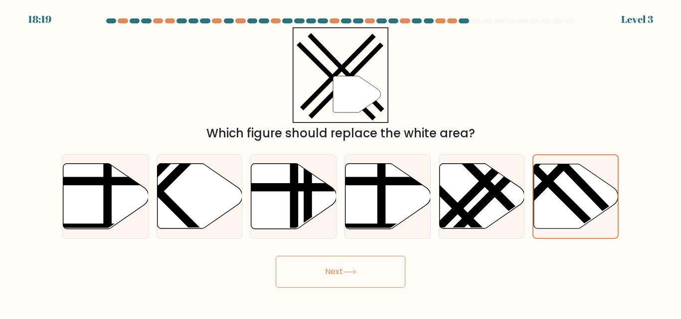
click at [336, 270] on button "Next" at bounding box center [340, 272] width 130 height 32
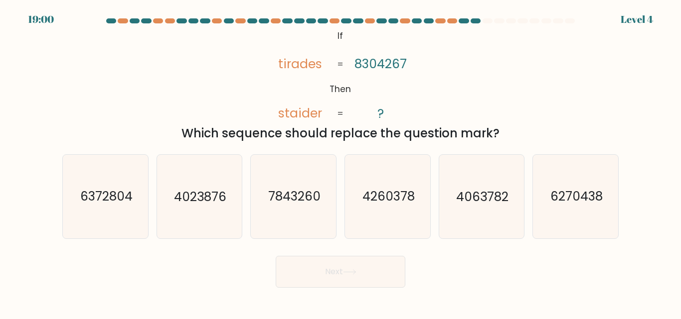
click at [210, 208] on icon "4023876" at bounding box center [198, 196] width 83 height 83
click at [340, 162] on input "b. 4023876" at bounding box center [340, 161] width 0 height 2
radio input "true"
click at [290, 218] on icon "7843260" at bounding box center [293, 196] width 83 height 83
click at [340, 162] on input "c. 7843260" at bounding box center [340, 161] width 0 height 2
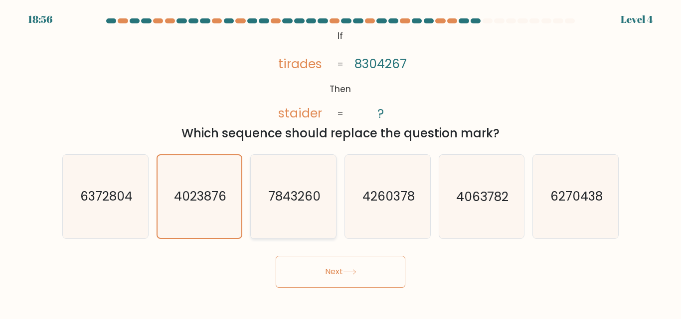
radio input "true"
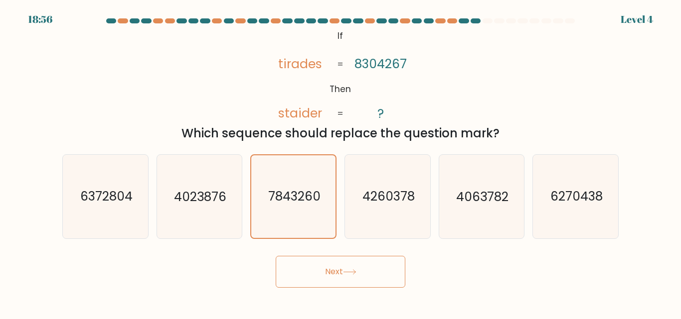
click at [332, 269] on button "Next" at bounding box center [340, 272] width 130 height 32
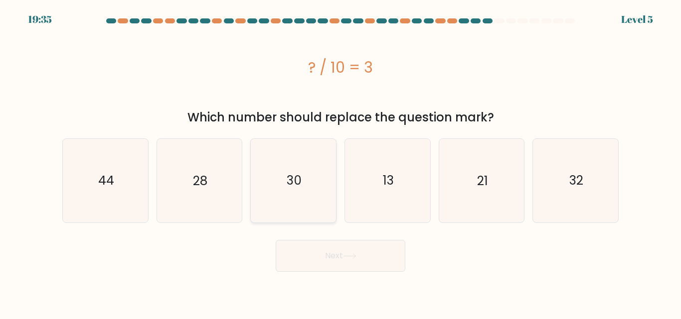
click at [313, 196] on icon "30" at bounding box center [293, 180] width 83 height 83
click at [340, 162] on input "c. 30" at bounding box center [340, 161] width 0 height 2
radio input "true"
click at [352, 261] on button "Next" at bounding box center [340, 256] width 130 height 32
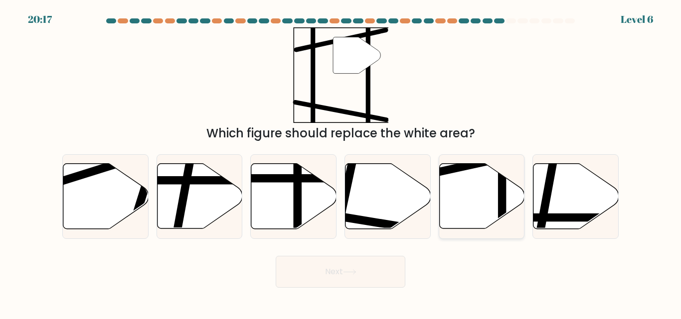
click at [482, 208] on icon at bounding box center [481, 196] width 85 height 65
click at [341, 162] on input "e." at bounding box center [340, 161] width 0 height 2
radio input "true"
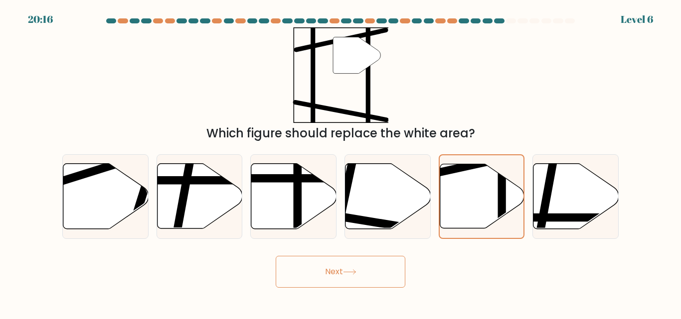
click at [349, 275] on button "Next" at bounding box center [340, 272] width 130 height 32
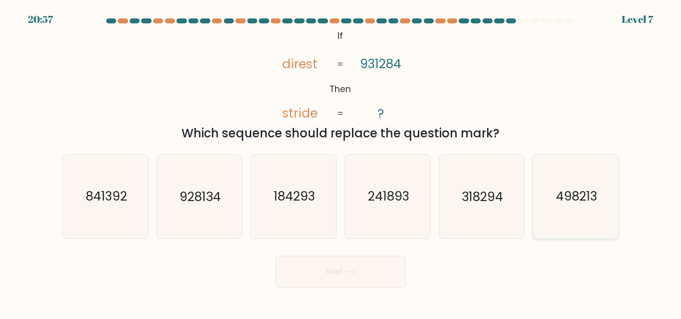
click at [584, 209] on icon "498213" at bounding box center [575, 196] width 83 height 83
click at [341, 162] on input "f. 498213" at bounding box center [340, 161] width 0 height 2
radio input "true"
click at [322, 269] on button "Next" at bounding box center [340, 272] width 130 height 32
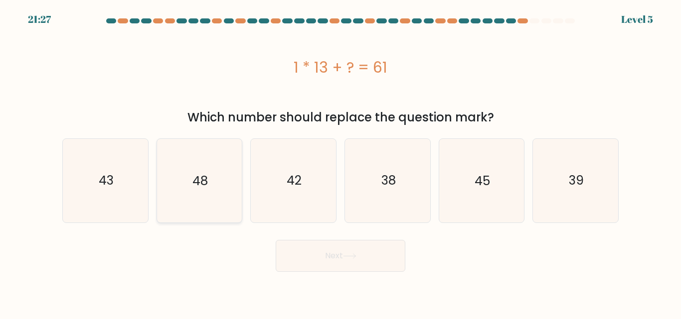
click at [221, 198] on icon "48" at bounding box center [198, 180] width 83 height 83
click at [340, 162] on input "b. 48" at bounding box center [340, 161] width 0 height 2
radio input "true"
click at [345, 261] on button "Next" at bounding box center [340, 256] width 130 height 32
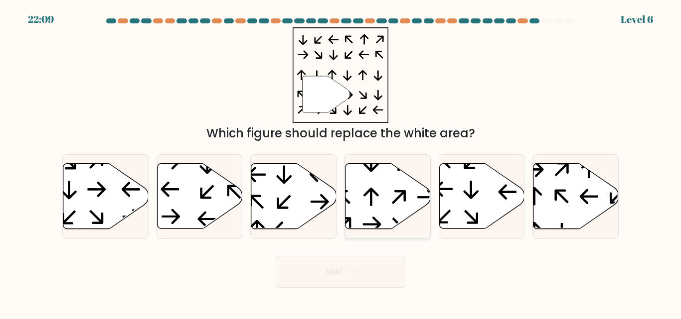
click at [385, 213] on icon at bounding box center [387, 196] width 85 height 65
click at [341, 162] on input "d." at bounding box center [340, 161] width 0 height 2
radio input "true"
click at [376, 265] on button "Next" at bounding box center [340, 272] width 130 height 32
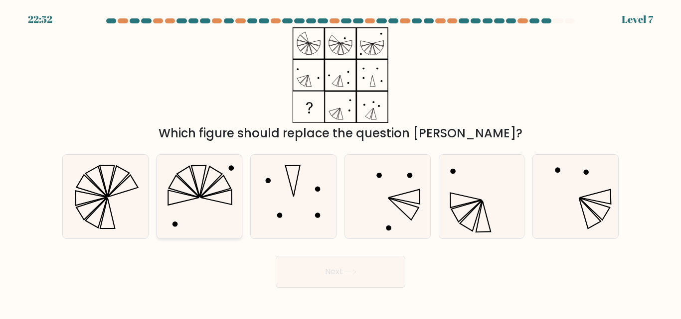
click at [216, 215] on icon at bounding box center [198, 196] width 83 height 83
click at [340, 162] on input "b." at bounding box center [340, 161] width 0 height 2
radio input "true"
click at [376, 265] on button "Next" at bounding box center [340, 272] width 130 height 32
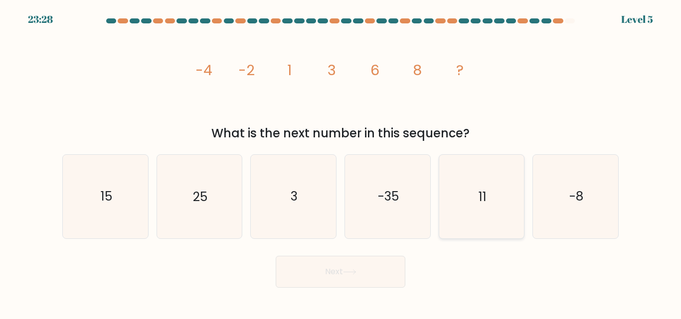
click at [494, 209] on icon "11" at bounding box center [480, 196] width 83 height 83
click at [341, 162] on input "e. 11" at bounding box center [340, 161] width 0 height 2
radio input "true"
click at [339, 283] on button "Next" at bounding box center [340, 272] width 130 height 32
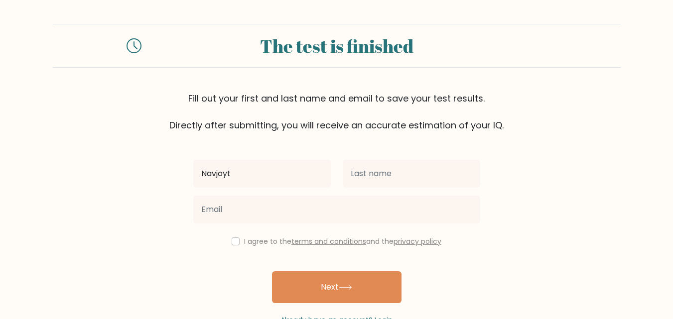
type input "Navjoyt"
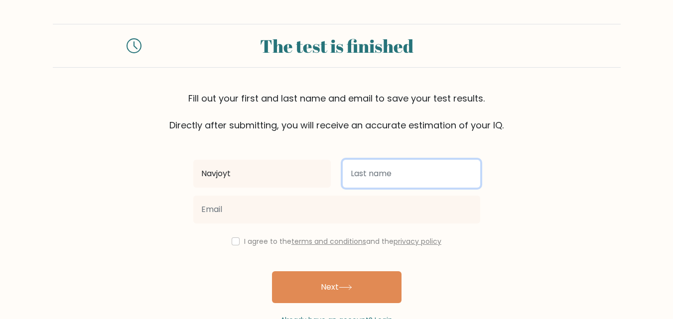
click at [402, 176] on input "text" at bounding box center [411, 174] width 137 height 28
type input "kaur"
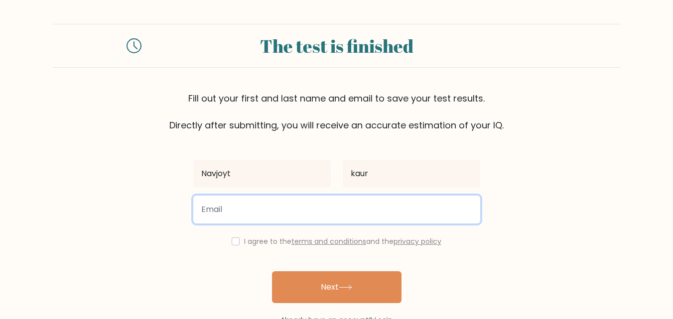
click at [293, 217] on input "email" at bounding box center [336, 210] width 287 height 28
type input "navkaur3825@gmail.com"
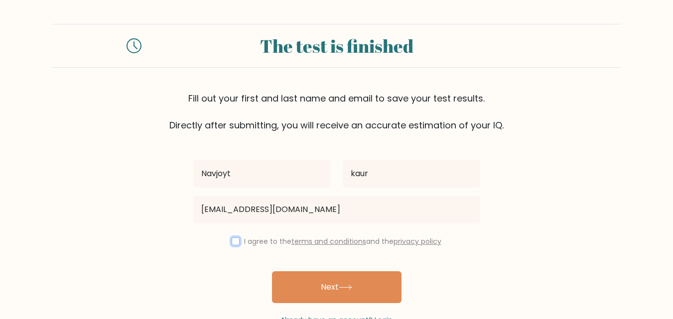
drag, startPoint x: 231, startPoint y: 242, endPoint x: 286, endPoint y: 271, distance: 62.0
click at [232, 242] on input "checkbox" at bounding box center [236, 242] width 8 height 8
checkbox input "true"
click at [302, 288] on button "Next" at bounding box center [337, 288] width 130 height 32
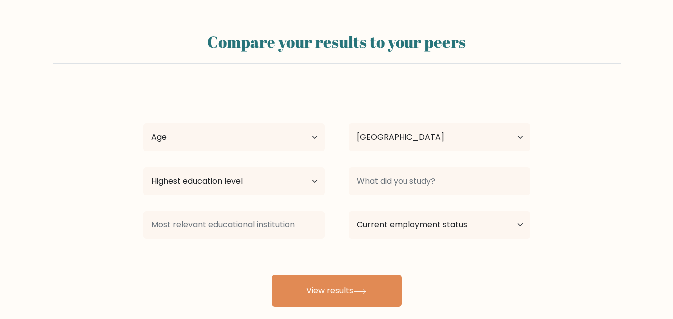
select select "IN"
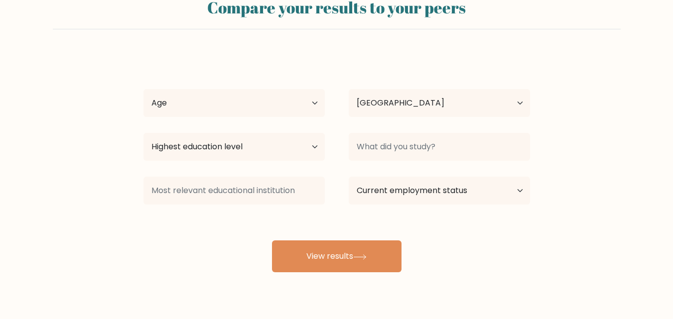
scroll to position [50, 0]
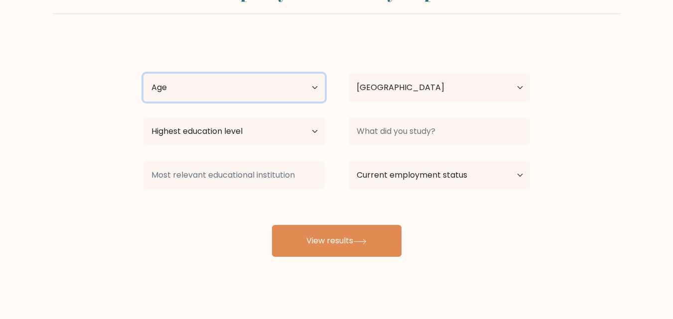
click at [254, 81] on select "Age Under [DEMOGRAPHIC_DATA] [DEMOGRAPHIC_DATA] [DEMOGRAPHIC_DATA] [DEMOGRAPHIC…" at bounding box center [233, 88] width 181 height 28
select select "25_34"
click at [143, 74] on select "Age Under [DEMOGRAPHIC_DATA] [DEMOGRAPHIC_DATA] [DEMOGRAPHIC_DATA] [DEMOGRAPHIC…" at bounding box center [233, 88] width 181 height 28
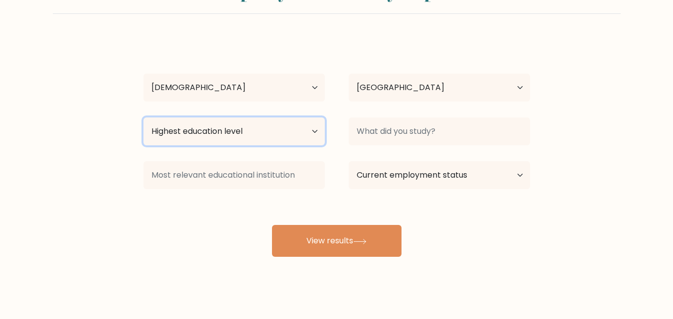
click at [263, 136] on select "Highest education level No schooling Primary Lower Secondary Upper Secondary Oc…" at bounding box center [233, 132] width 181 height 28
select select "bachelors_degree"
click at [143, 118] on select "Highest education level No schooling Primary Lower Secondary Upper Secondary Oc…" at bounding box center [233, 132] width 181 height 28
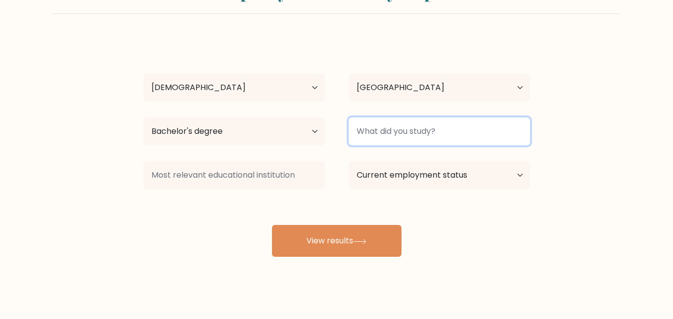
click at [383, 129] on input at bounding box center [439, 132] width 181 height 28
type input "[DOMAIN_NAME]"
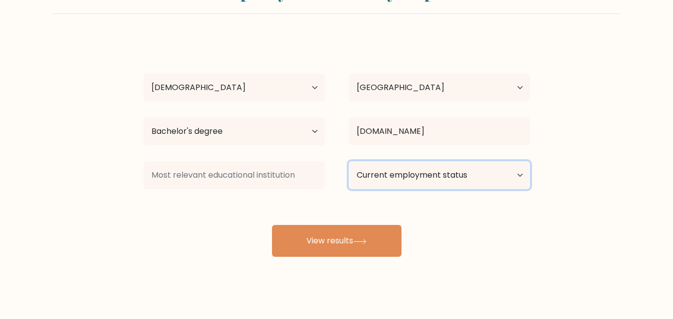
click at [399, 173] on select "Current employment status Employed Student Retired Other / prefer not to answer" at bounding box center [439, 175] width 181 height 28
select select "employed"
click at [349, 161] on select "Current employment status Employed Student Retired Other / prefer not to answer" at bounding box center [439, 175] width 181 height 28
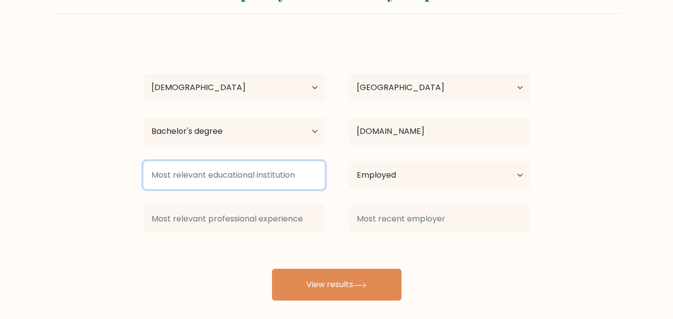
click at [216, 174] on input at bounding box center [233, 175] width 181 height 28
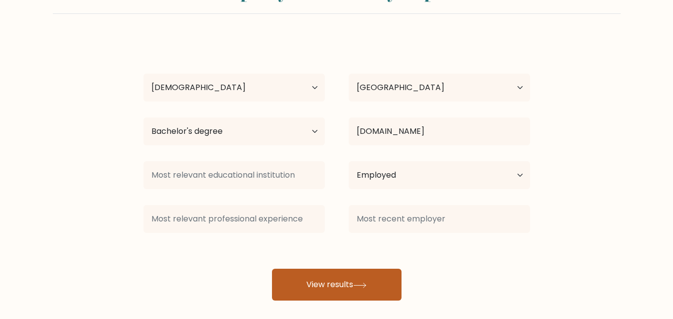
click at [335, 293] on button "View results" at bounding box center [337, 285] width 130 height 32
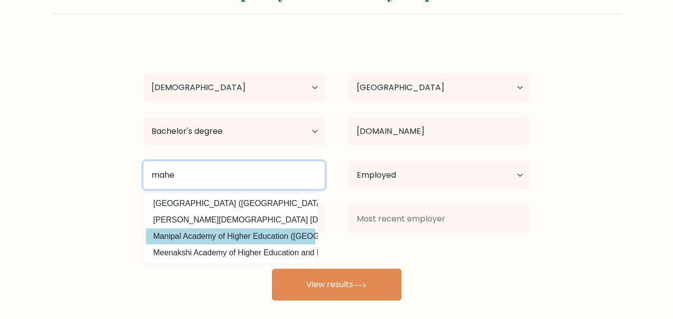
type input "mahe"
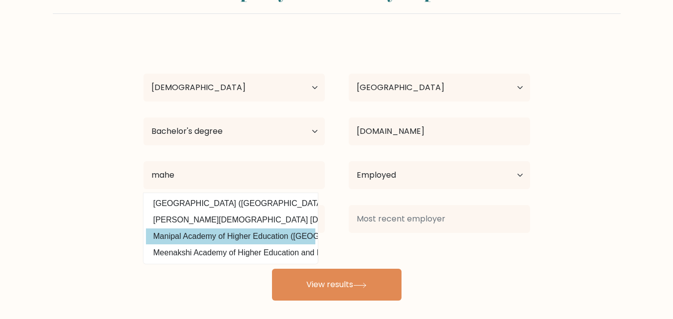
click at [260, 234] on div "Navjoyt kaur Age Under [DEMOGRAPHIC_DATA] [DEMOGRAPHIC_DATA] [DEMOGRAPHIC_DATA]…" at bounding box center [336, 169] width 399 height 263
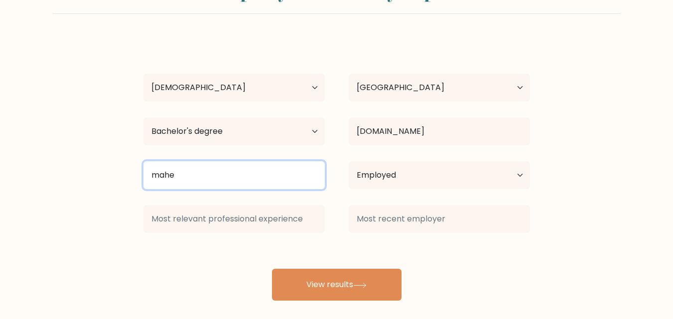
click at [225, 174] on input "mahe" at bounding box center [233, 175] width 181 height 28
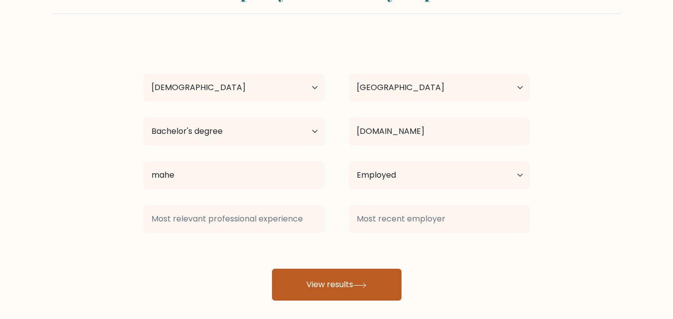
click at [311, 285] on button "View results" at bounding box center [337, 285] width 130 height 32
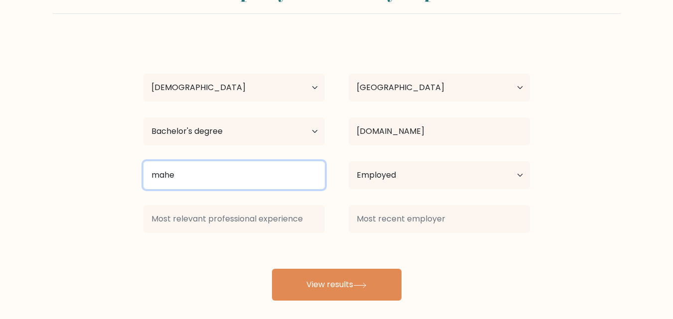
click at [216, 176] on input "mahe" at bounding box center [233, 175] width 181 height 28
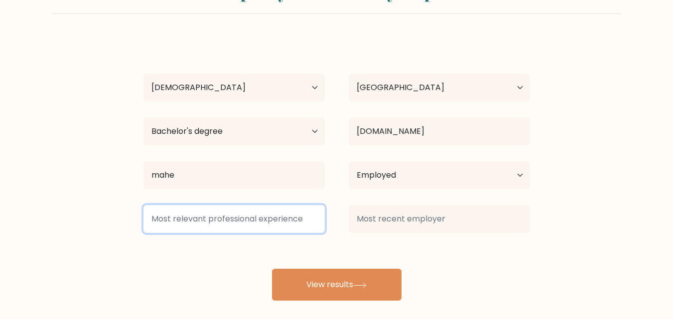
click at [207, 227] on input at bounding box center [233, 219] width 181 height 28
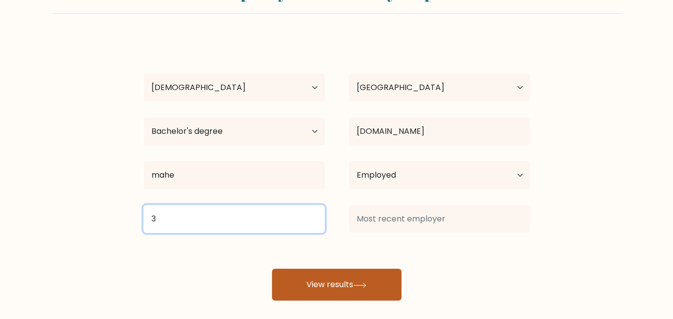
type input "3"
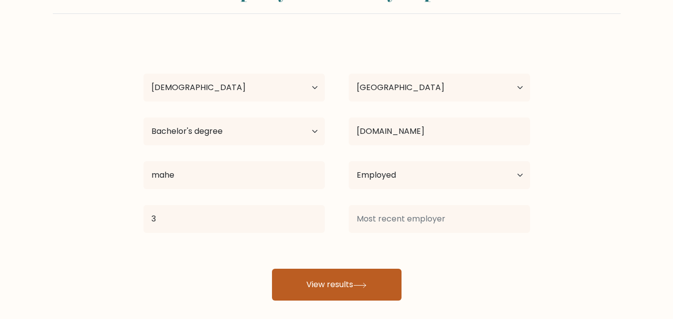
click at [302, 293] on button "View results" at bounding box center [337, 285] width 130 height 32
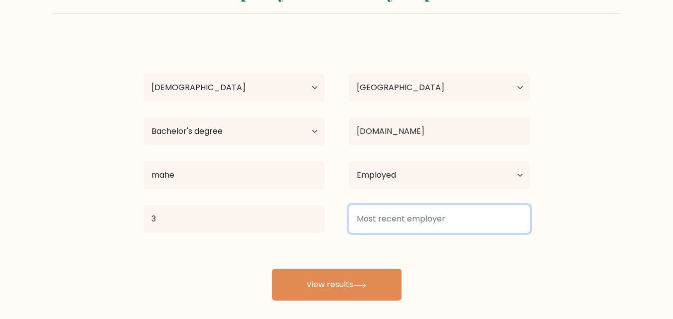
click at [413, 225] on input at bounding box center [439, 219] width 181 height 28
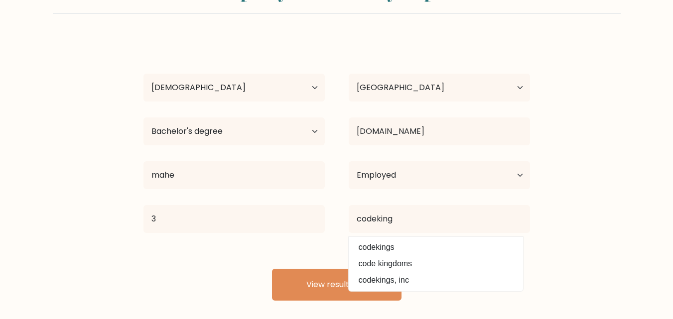
drag, startPoint x: 385, startPoint y: 244, endPoint x: 371, endPoint y: 253, distance: 17.0
click at [387, 242] on option "codekings" at bounding box center [435, 248] width 169 height 16
type input "codekings"
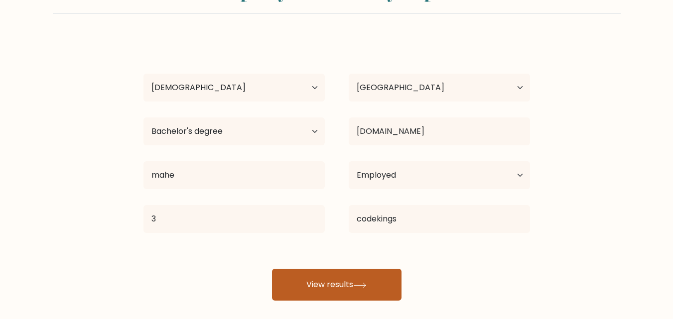
click at [327, 277] on button "View results" at bounding box center [337, 285] width 130 height 32
